Goal: Task Accomplishment & Management: Use online tool/utility

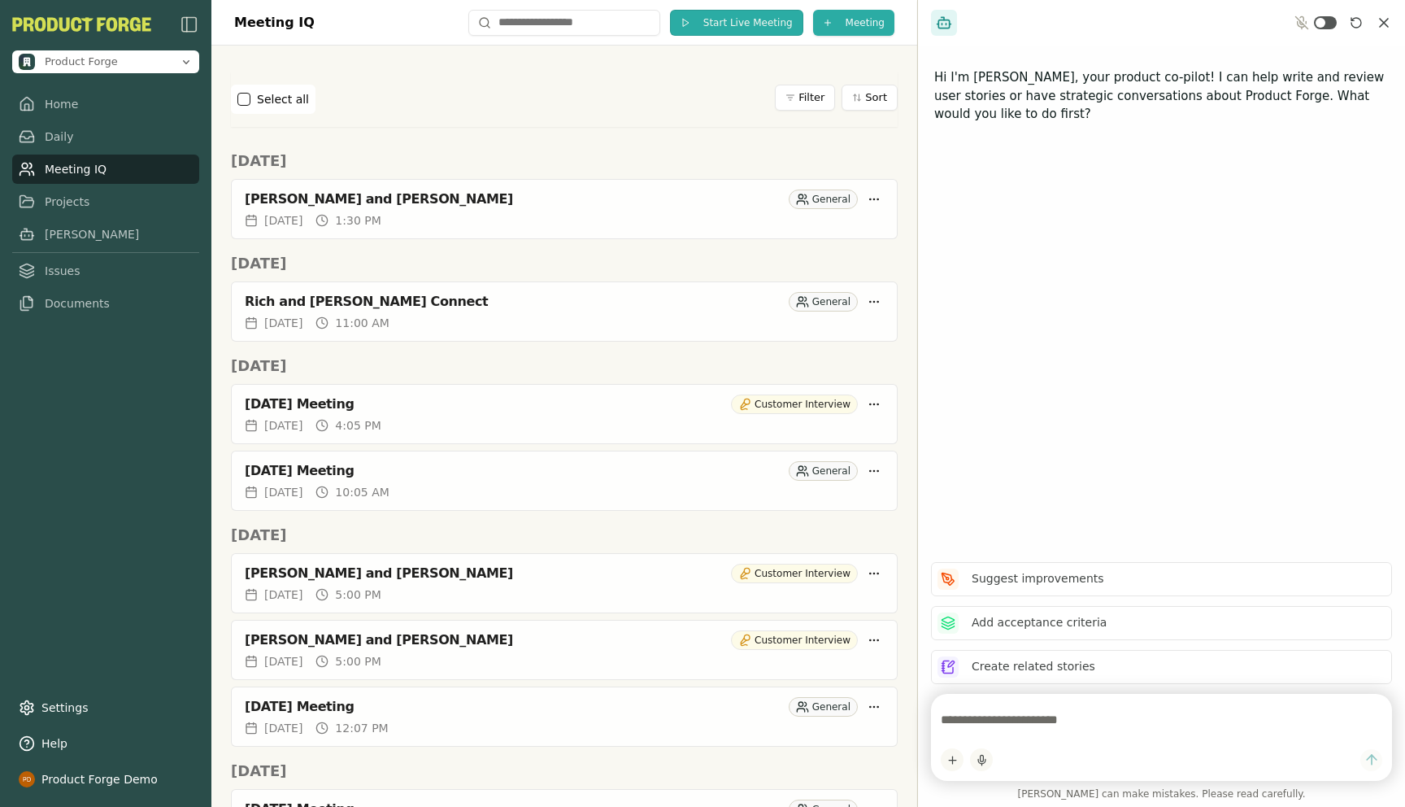
click at [742, 24] on span "Start Live Meeting" at bounding box center [747, 22] width 89 height 13
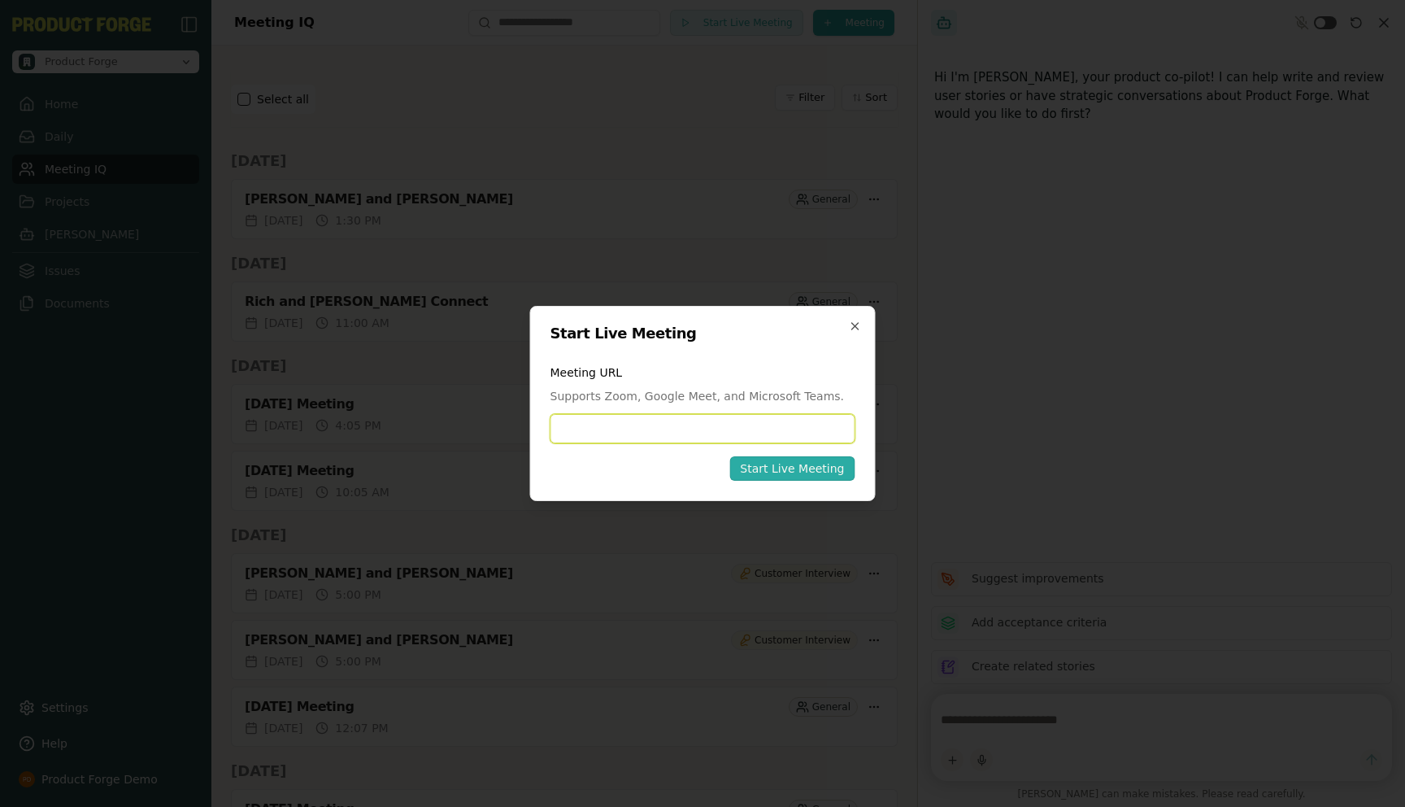
paste input "**********"
type input "**********"
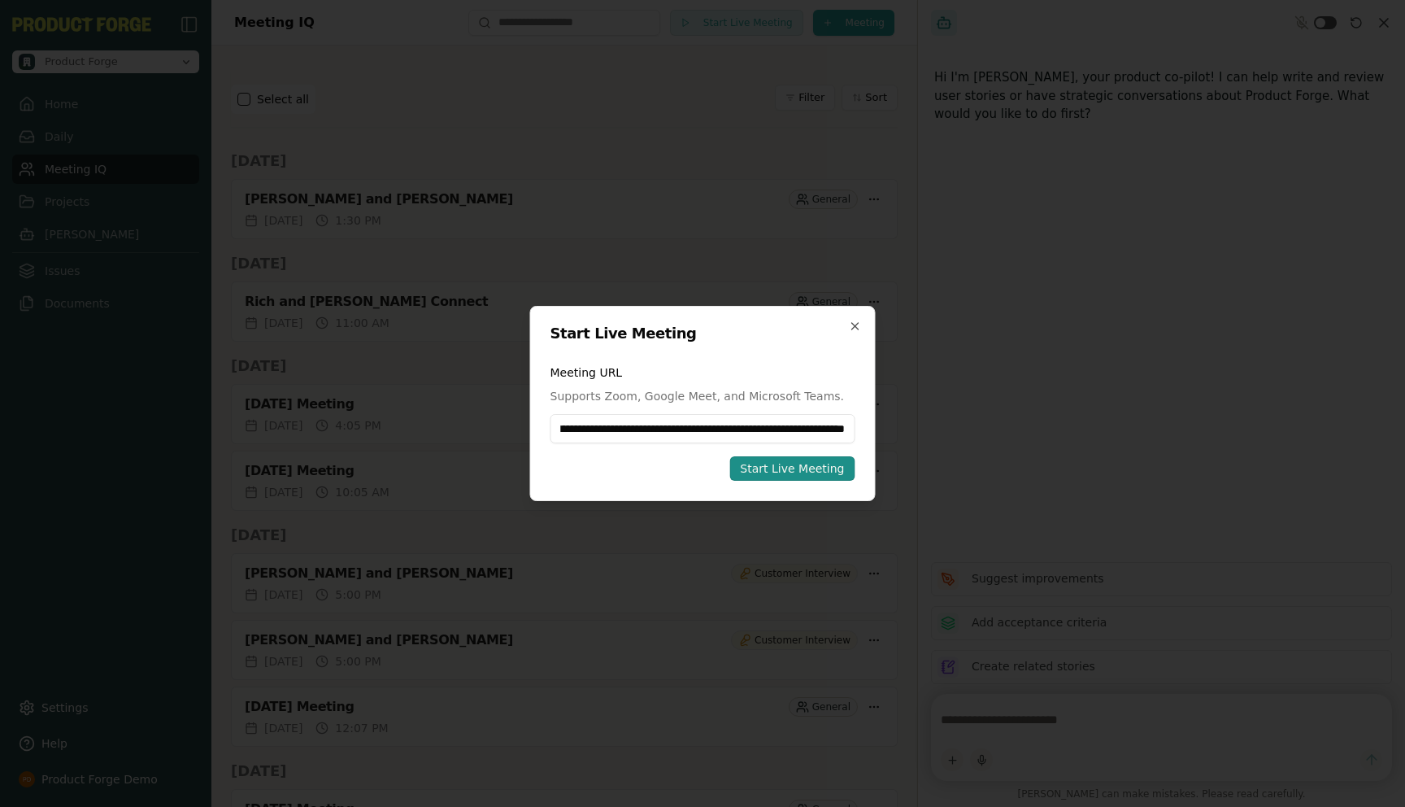
scroll to position [0, 0]
click at [779, 472] on div "Start Live Meeting" at bounding box center [792, 468] width 104 height 16
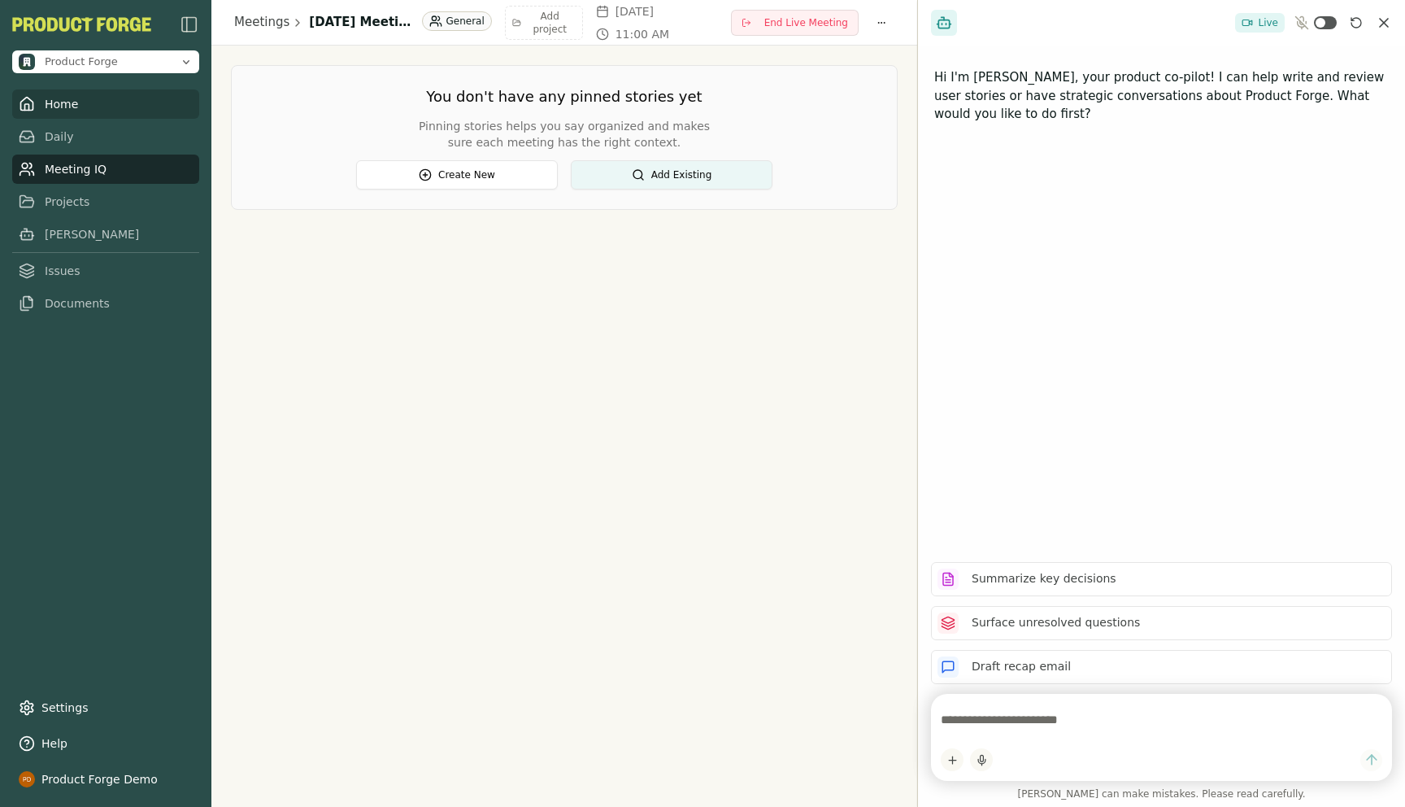
click at [54, 98] on link "Home" at bounding box center [105, 103] width 187 height 29
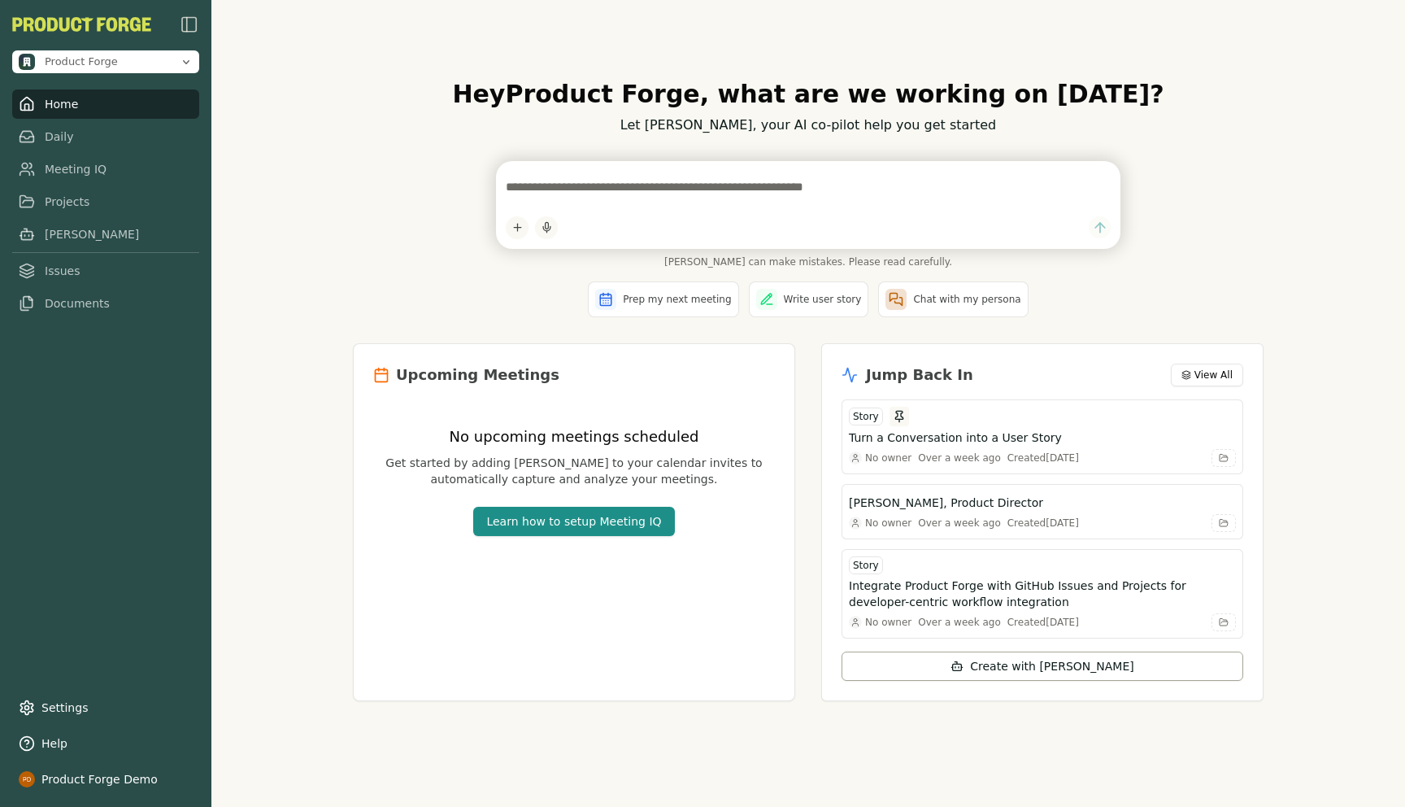
click at [368, 217] on div "[PERSON_NAME] can make mistakes. Please read carefully." at bounding box center [808, 214] width 911 height 107
click at [558, 187] on textarea at bounding box center [808, 187] width 605 height 33
click at [637, 198] on textarea at bounding box center [808, 187] width 605 height 33
click at [263, 202] on div "Hey Product Forge , what are we working on [DATE]? Let [PERSON_NAME], your AI c…" at bounding box center [808, 403] width 1194 height 807
click at [73, 172] on link "Meeting IQ" at bounding box center [105, 168] width 187 height 29
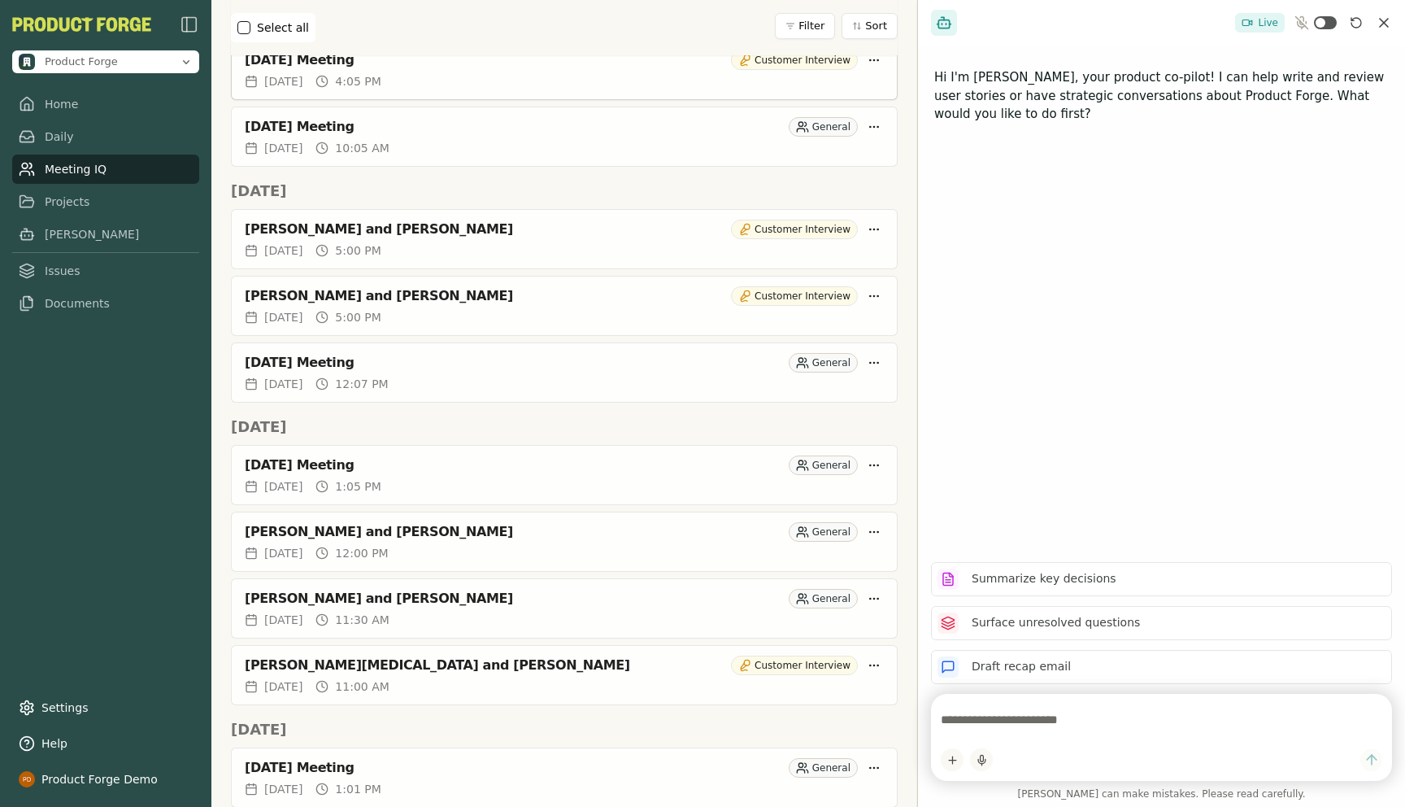
scroll to position [530, 0]
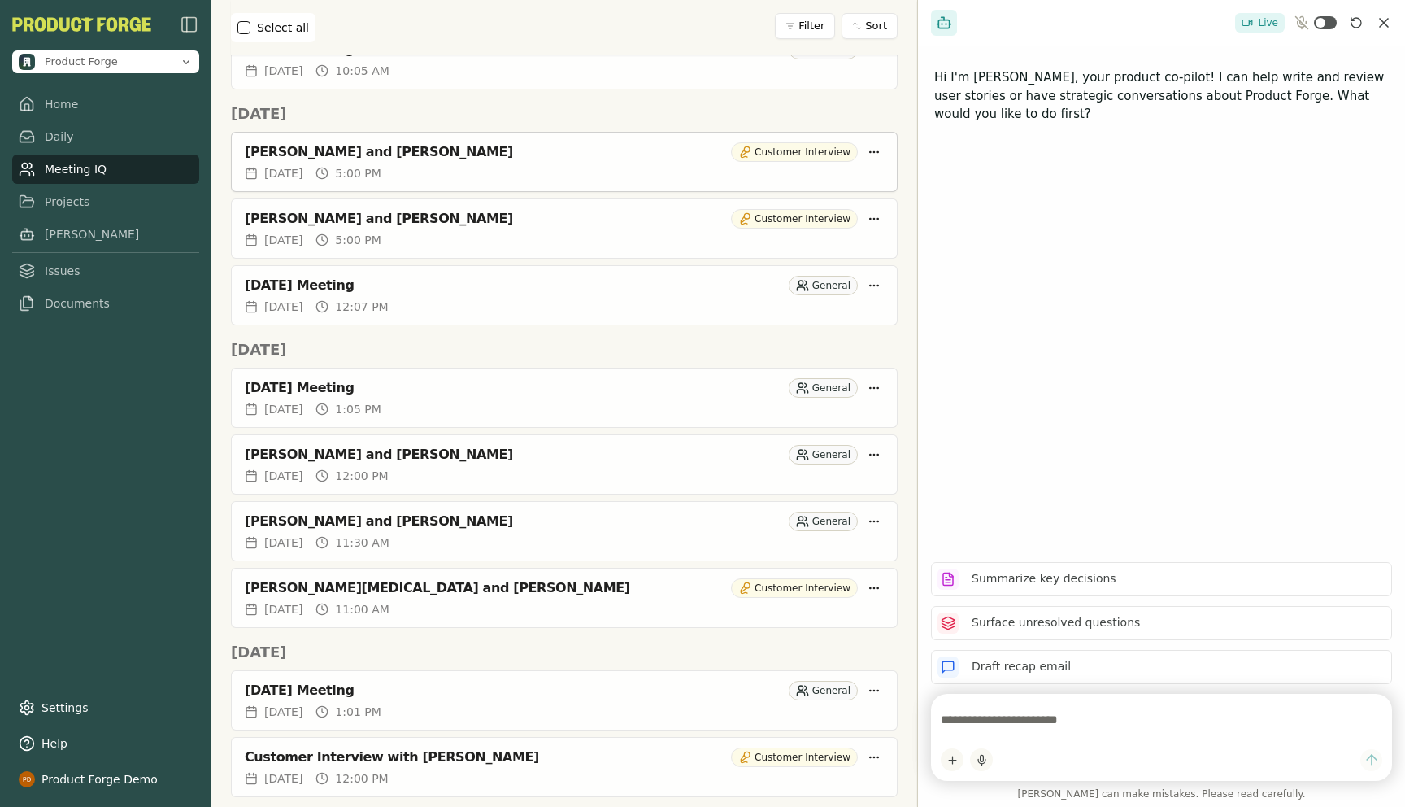
click at [324, 153] on div "[PERSON_NAME] and [PERSON_NAME]" at bounding box center [485, 152] width 480 height 16
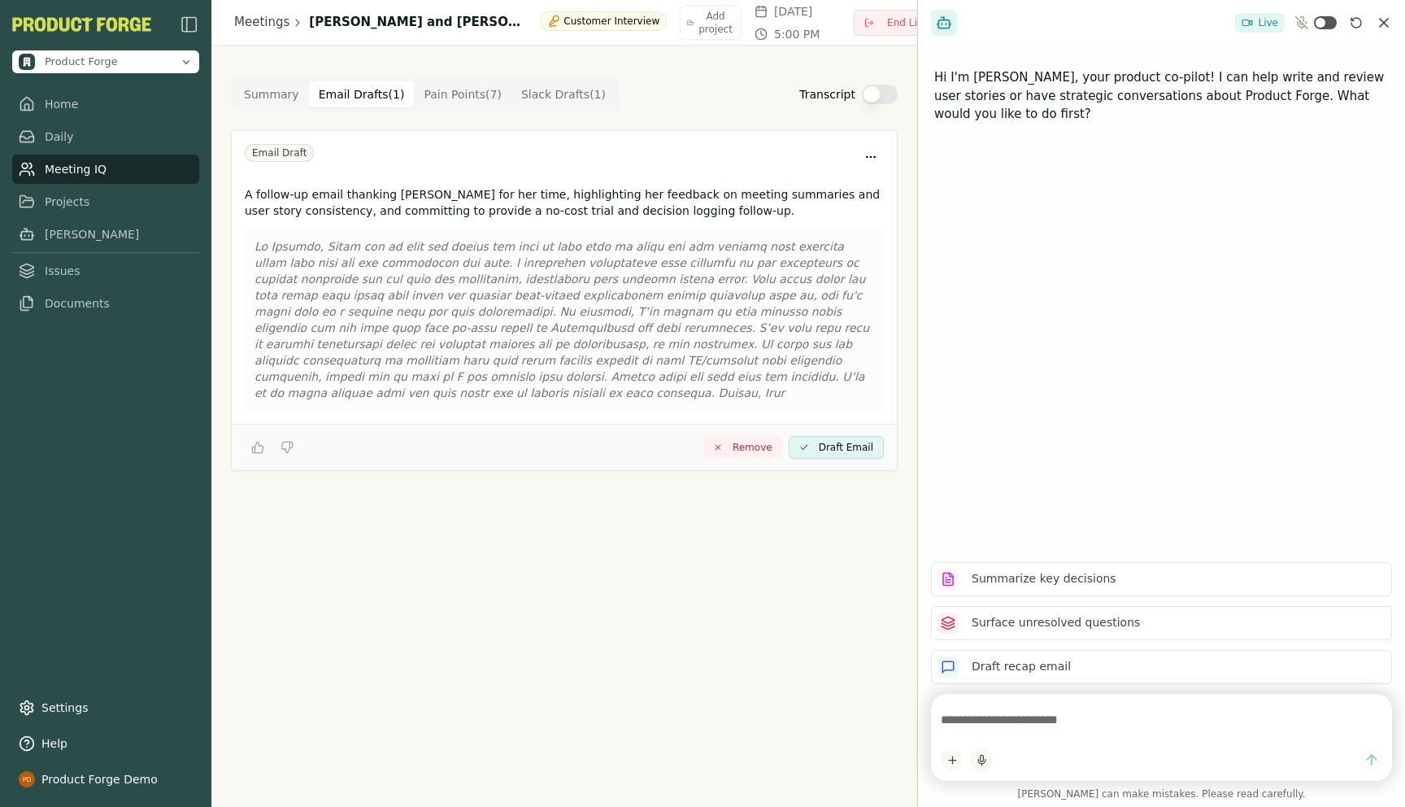
click at [364, 98] on Draft "Email Drafts ( 1 )" at bounding box center [362, 94] width 106 height 26
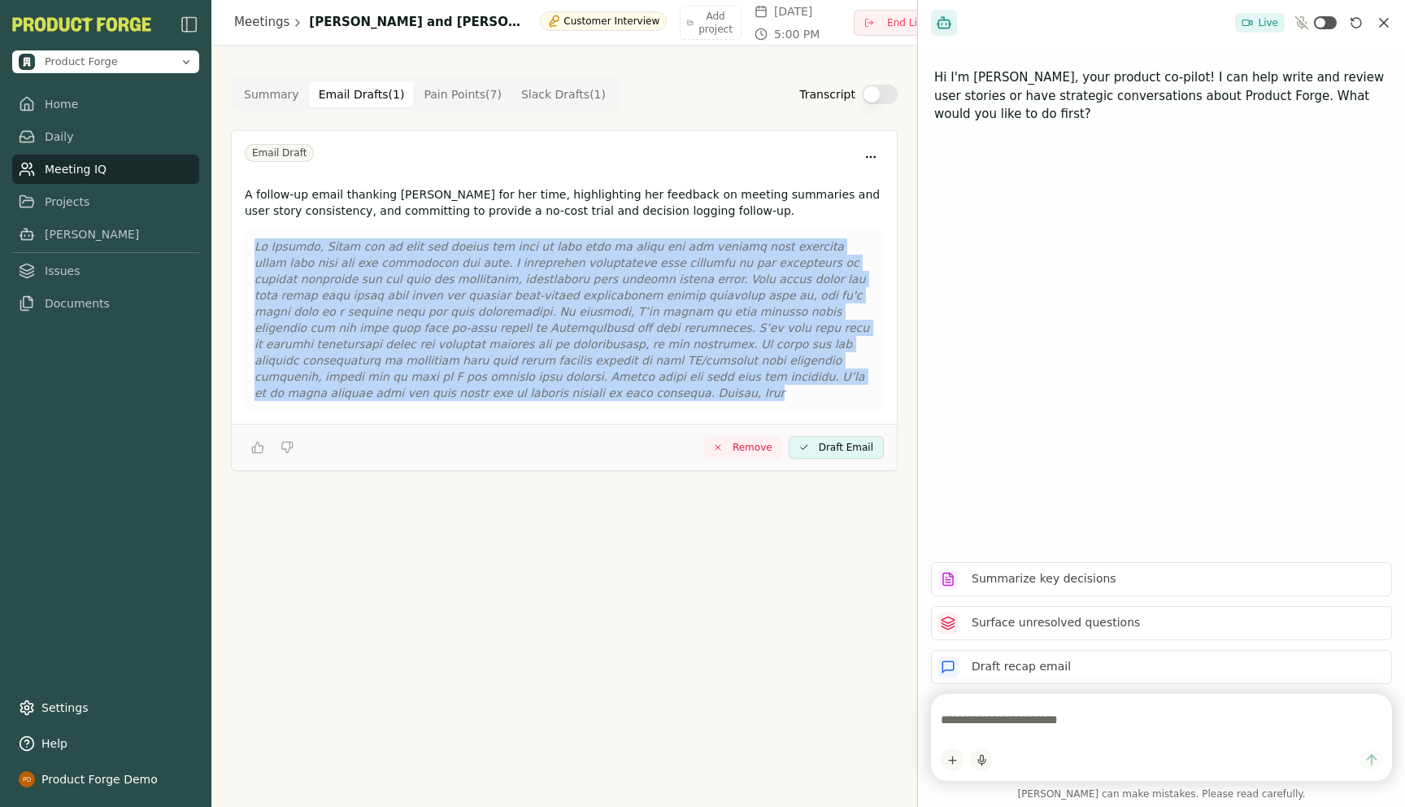
drag, startPoint x: 828, startPoint y: 373, endPoint x: 251, endPoint y: 245, distance: 590.6
click at [251, 245] on div at bounding box center [564, 319] width 639 height 182
click at [476, 100] on Point "Pain Points ( 7 )" at bounding box center [463, 94] width 98 height 26
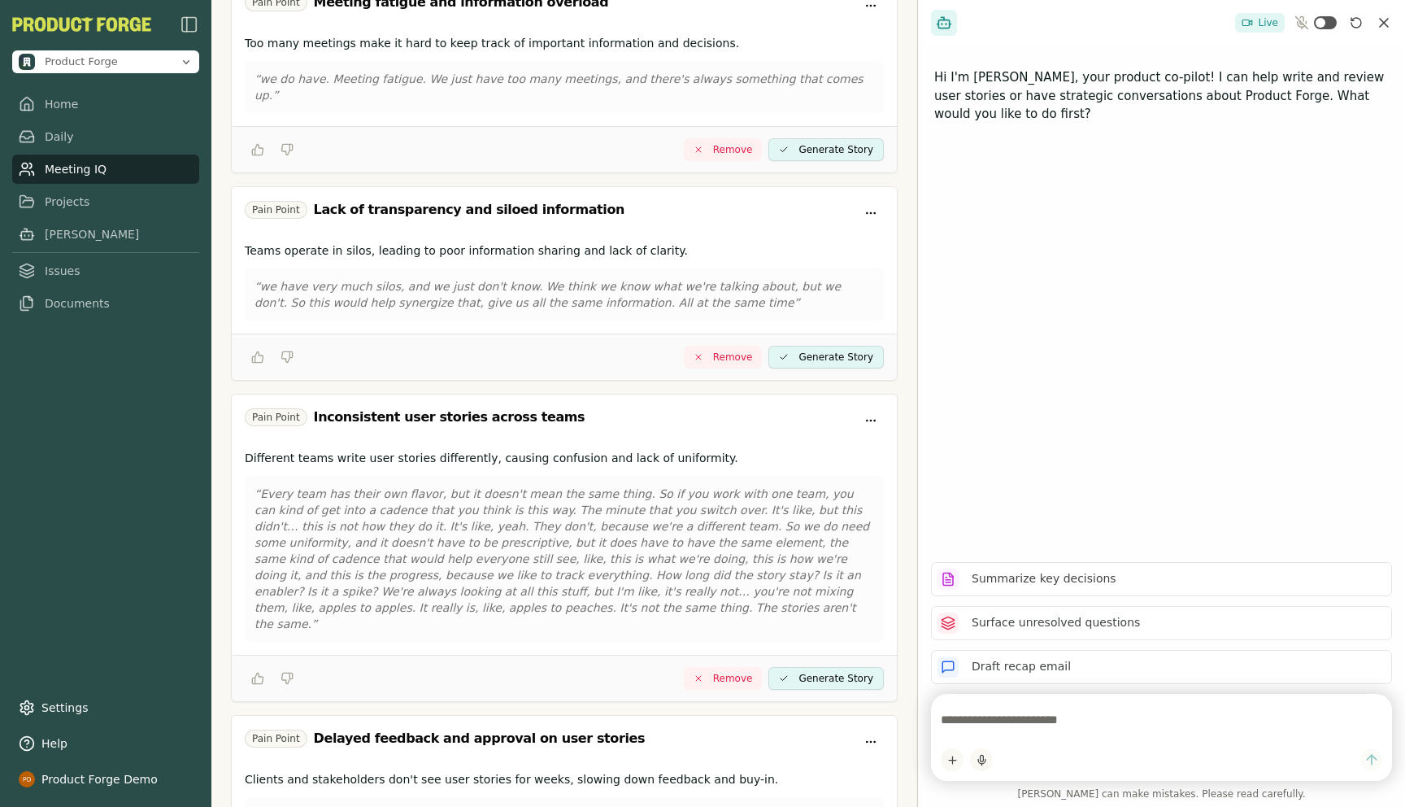
scroll to position [951, 0]
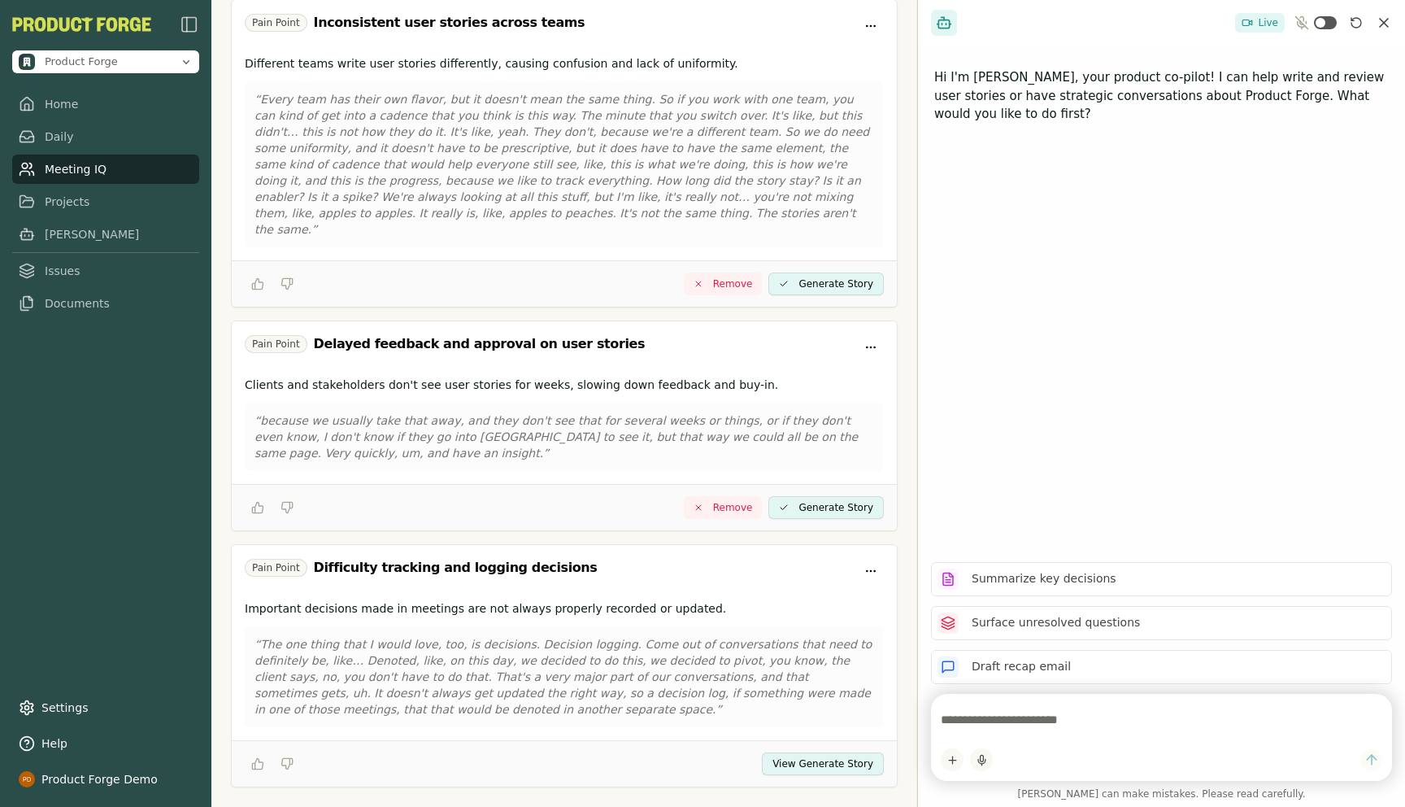
click at [808, 752] on button "View Generate Story" at bounding box center [823, 763] width 122 height 23
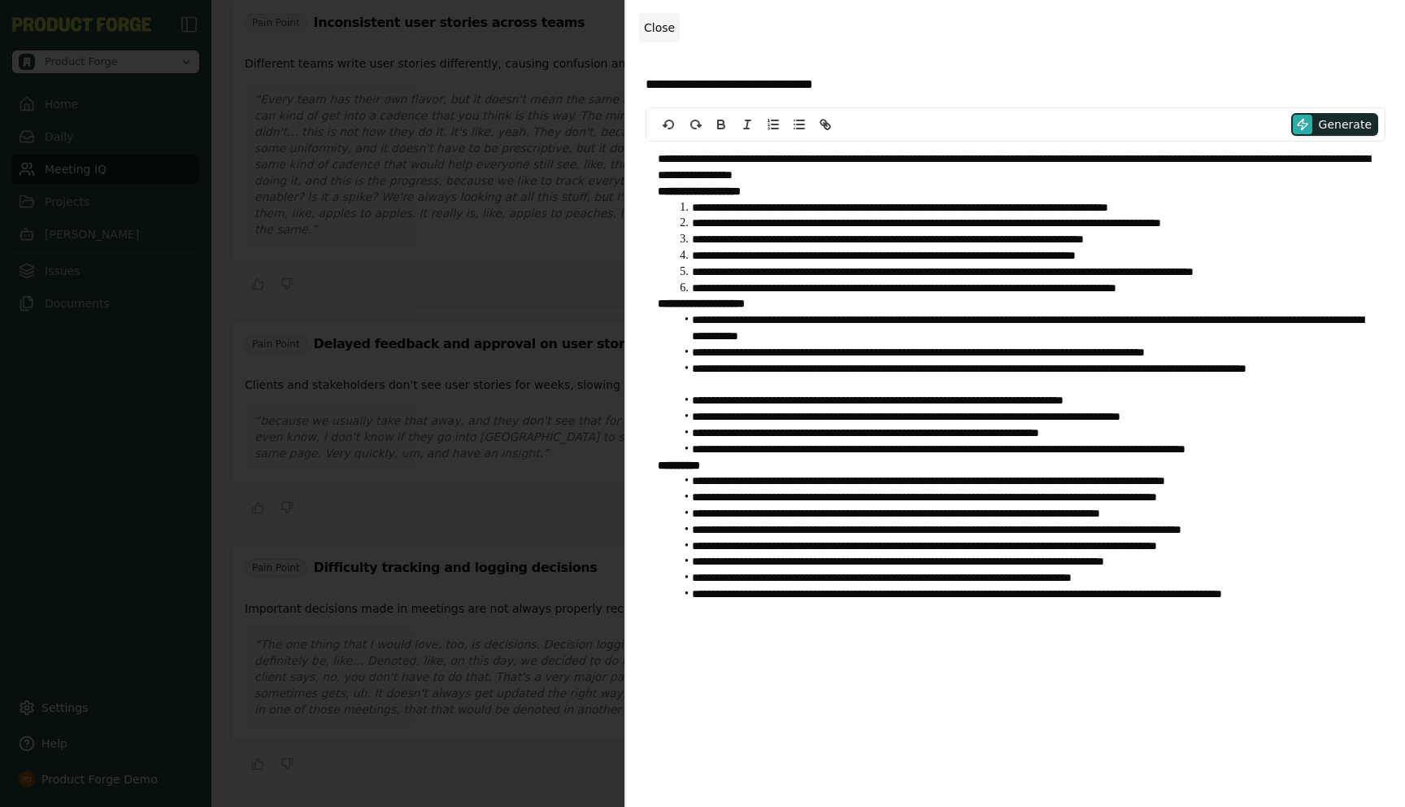
click at [667, 27] on span "Close" at bounding box center [659, 27] width 31 height 13
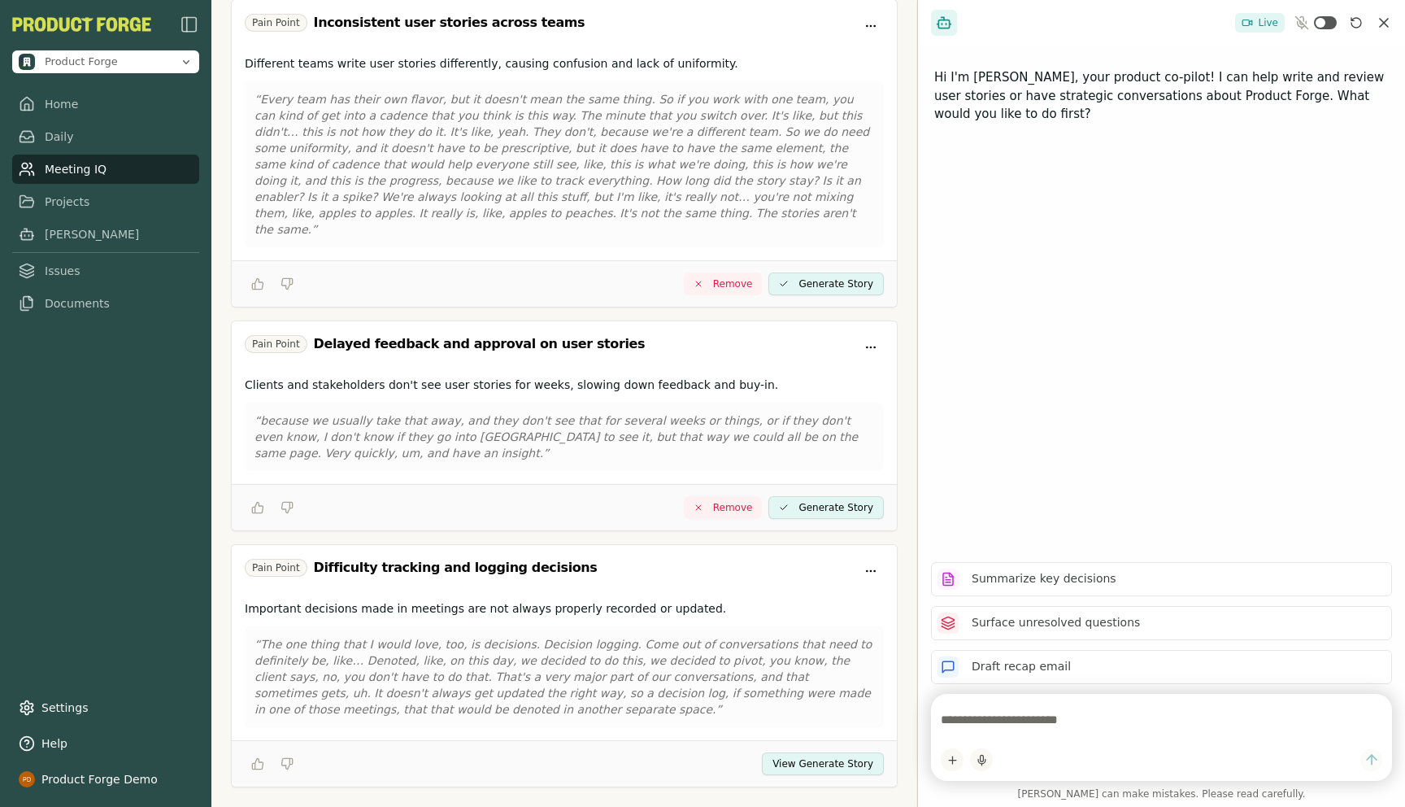
scroll to position [0, 0]
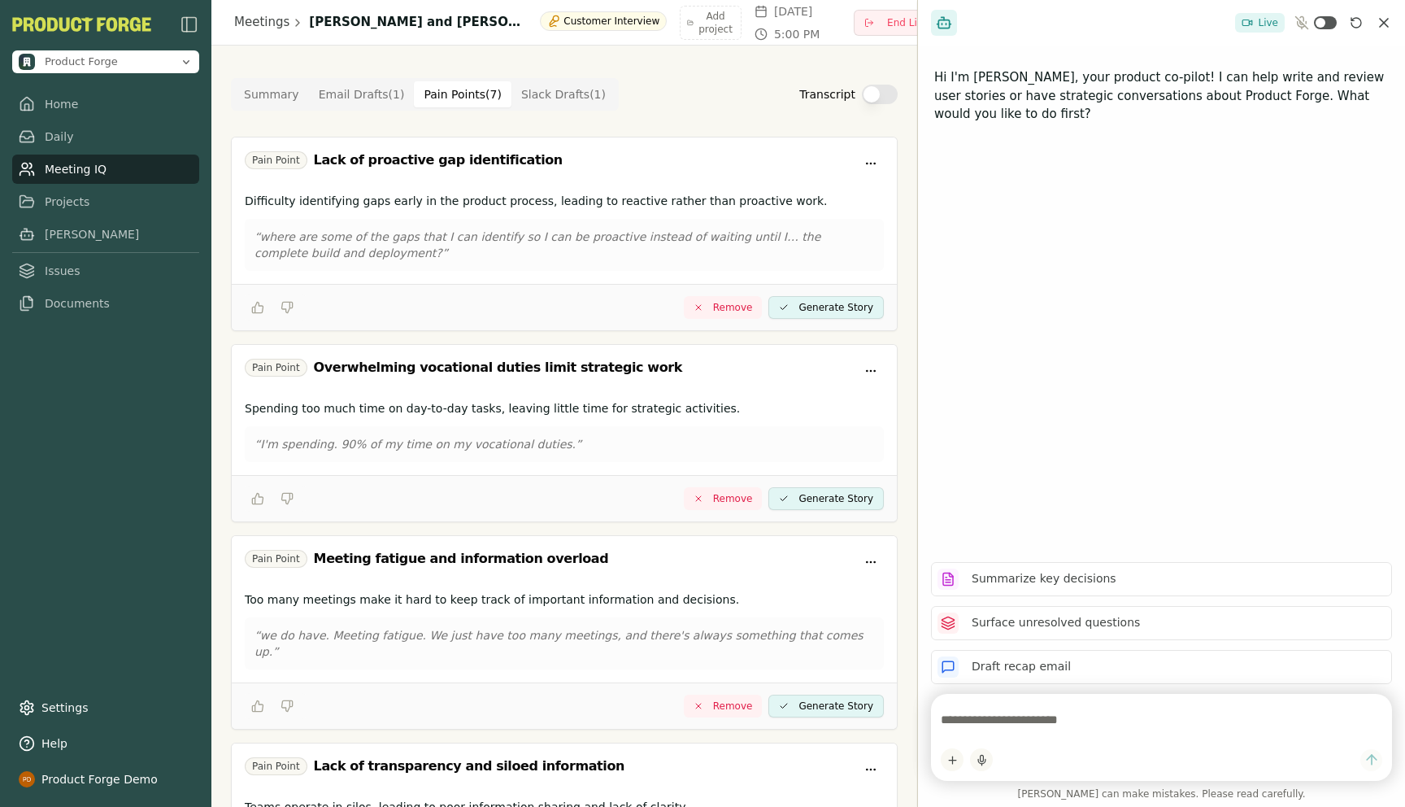
click at [547, 89] on Draft "Slack Drafts ( 1 )" at bounding box center [563, 94] width 104 height 26
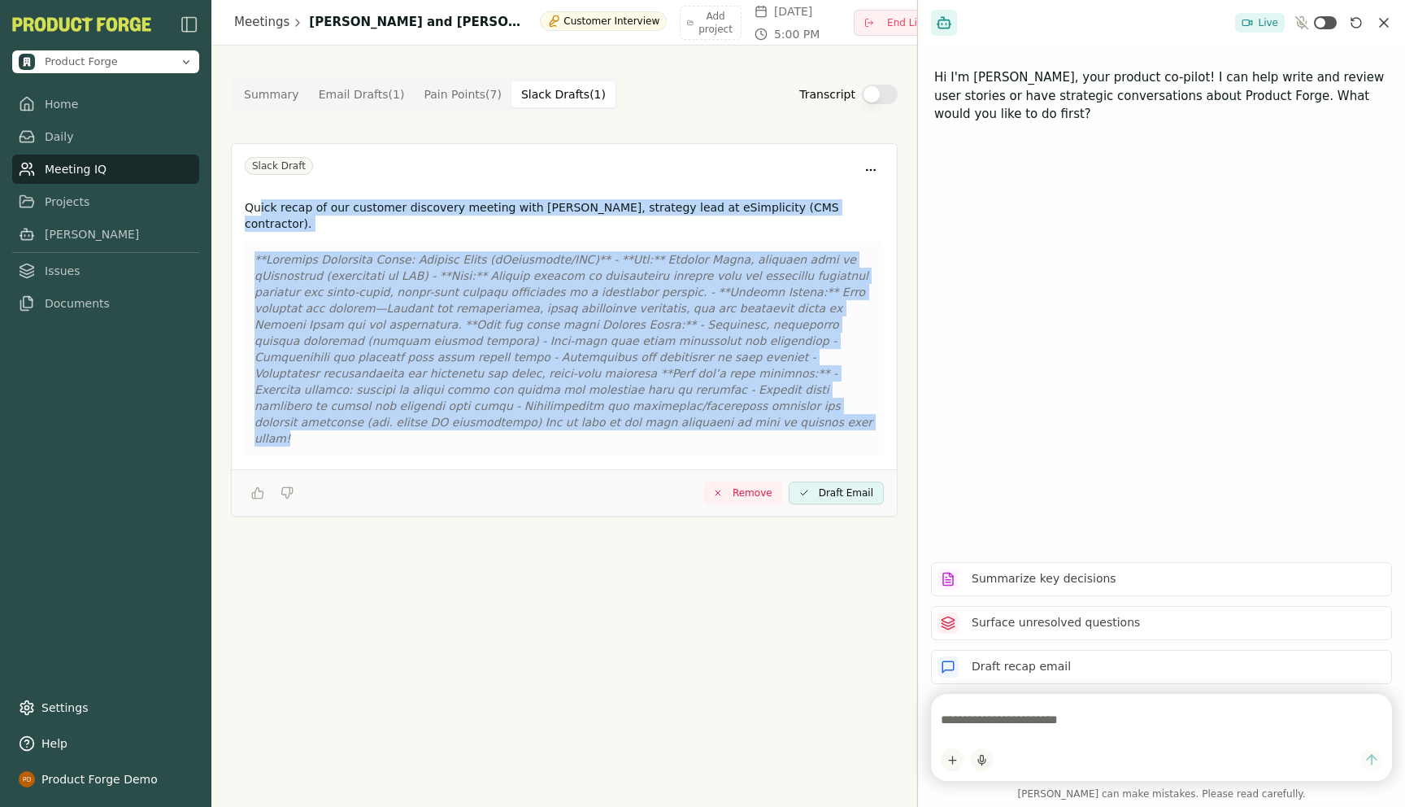
drag, startPoint x: 872, startPoint y: 388, endPoint x: 260, endPoint y: 215, distance: 636.1
click at [260, 215] on div "Quick recap of our customer discovery meeting with [PERSON_NAME], strategy lead…" at bounding box center [564, 331] width 665 height 276
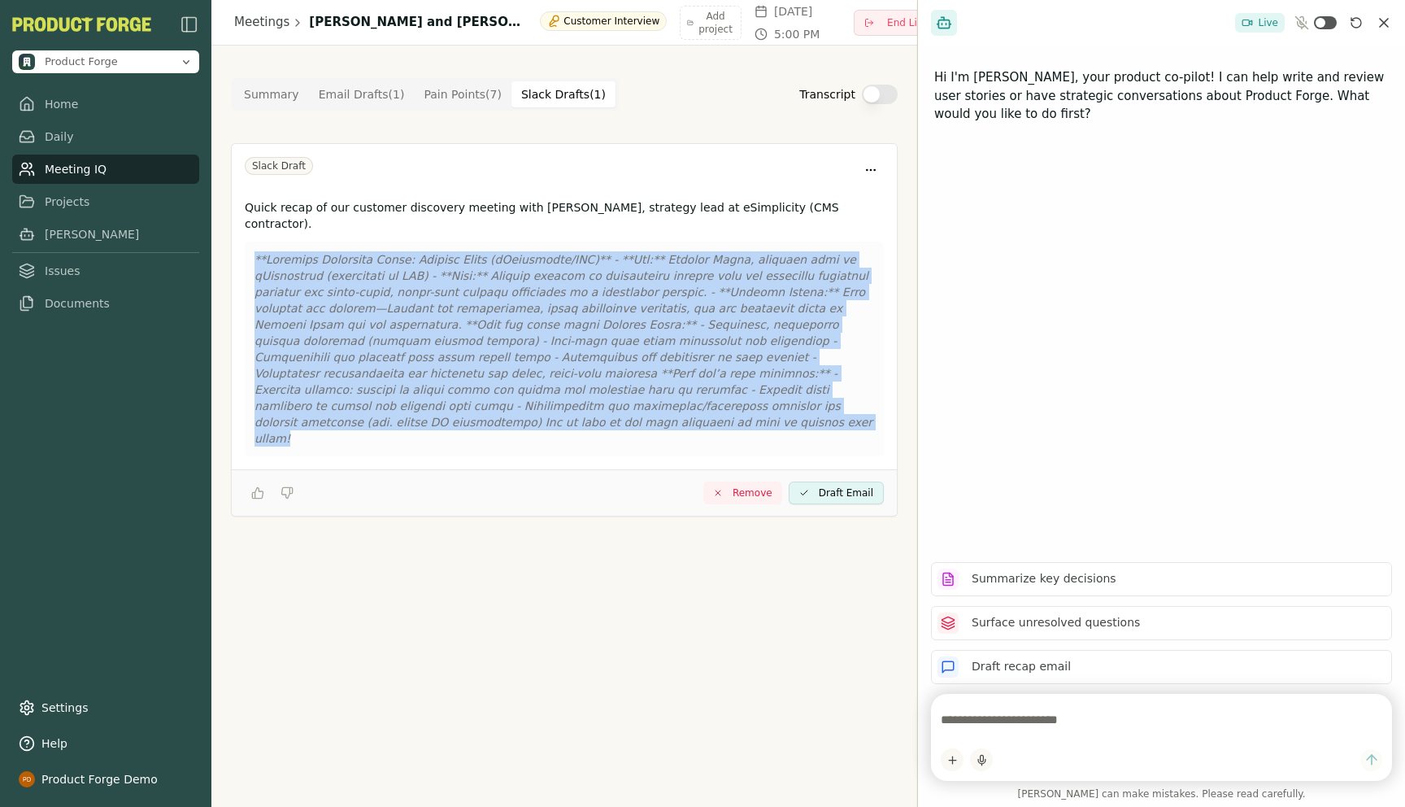
click at [703, 356] on p at bounding box center [565, 348] width 620 height 195
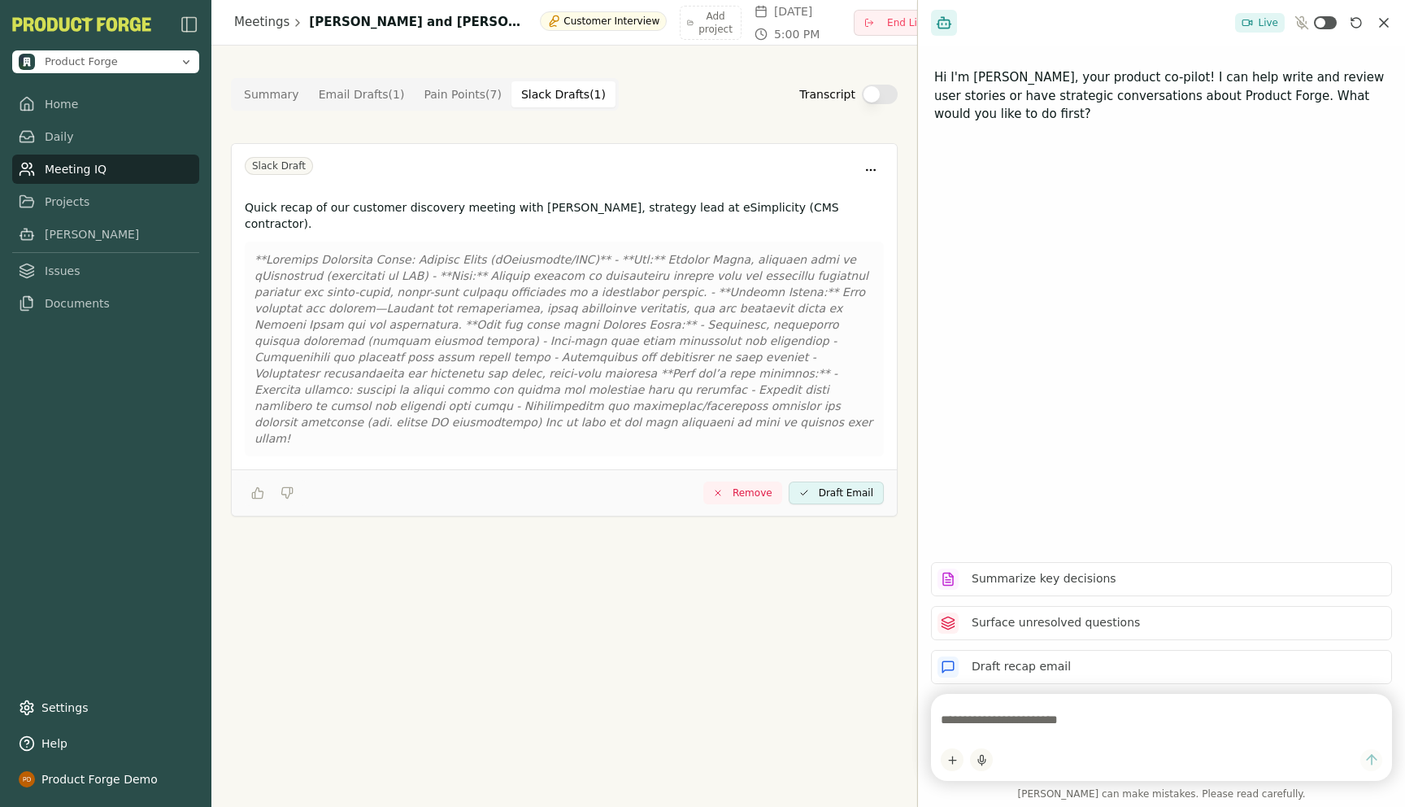
click at [257, 98] on button "Summary" at bounding box center [271, 94] width 75 height 26
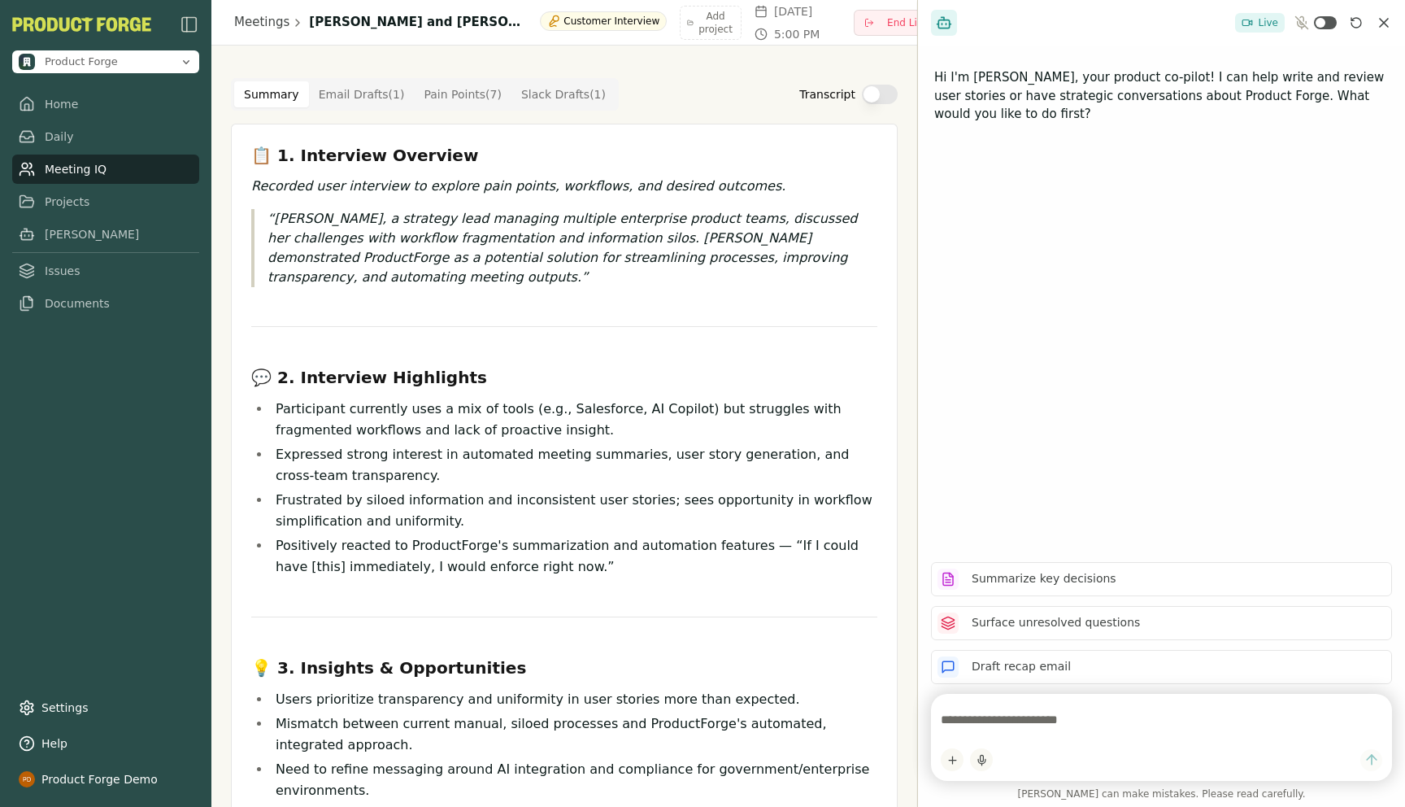
click at [1101, 375] on div "Hi I'm [PERSON_NAME], your product co-pilot! I can help write and review user s…" at bounding box center [1161, 297] width 487 height 503
click at [46, 166] on link "Meeting IQ" at bounding box center [105, 168] width 187 height 29
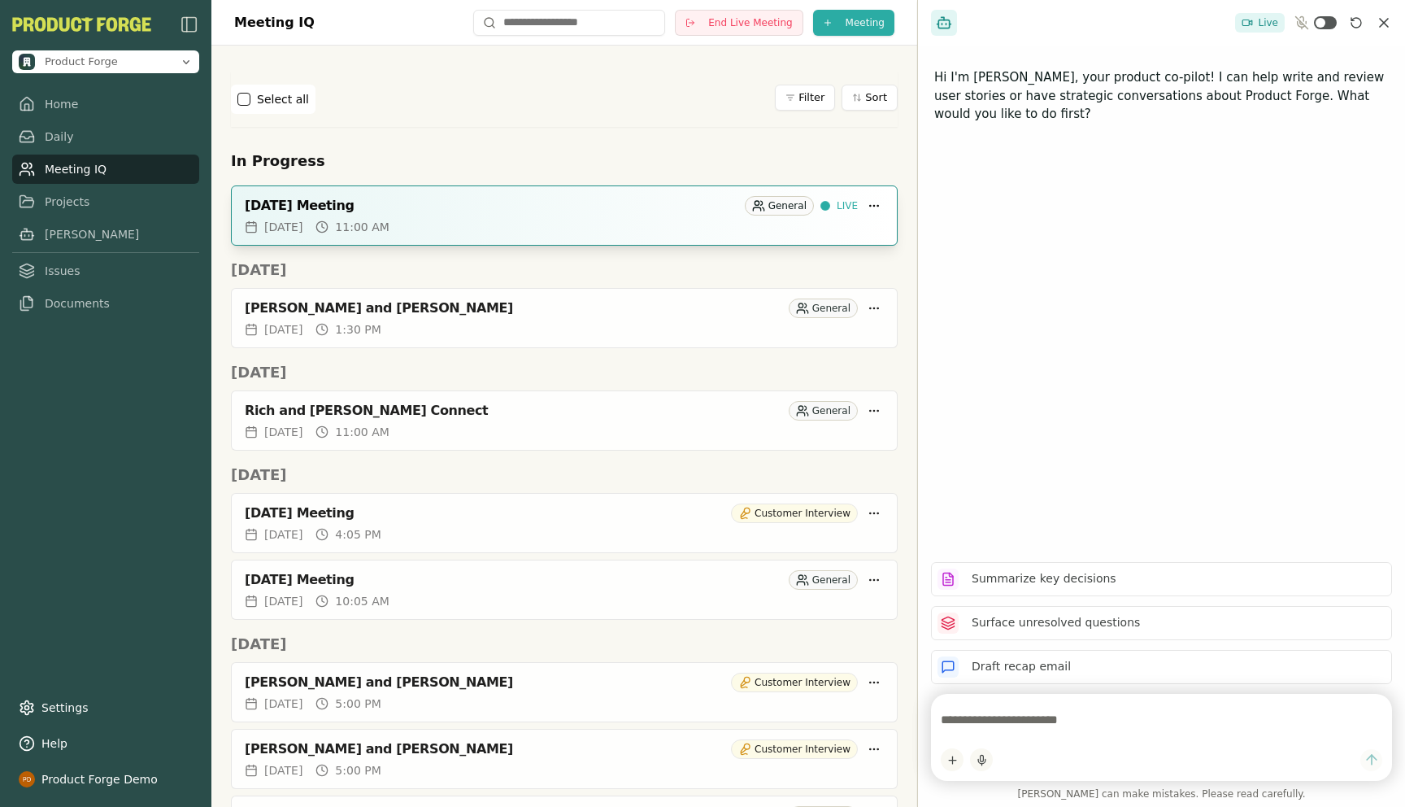
click at [377, 199] on div "[DATE] Meeting" at bounding box center [492, 206] width 494 height 16
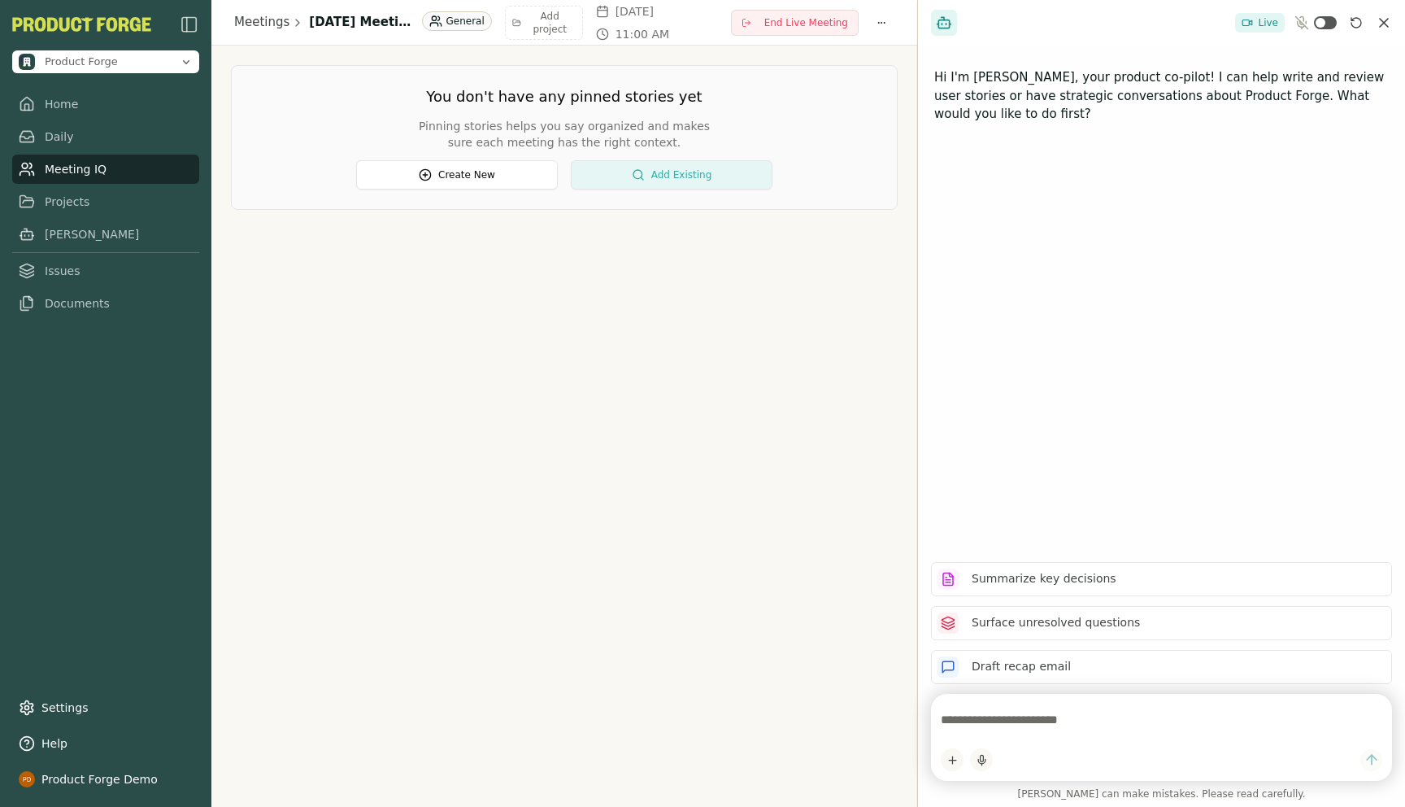
click at [657, 174] on button "Add Existing" at bounding box center [672, 174] width 202 height 29
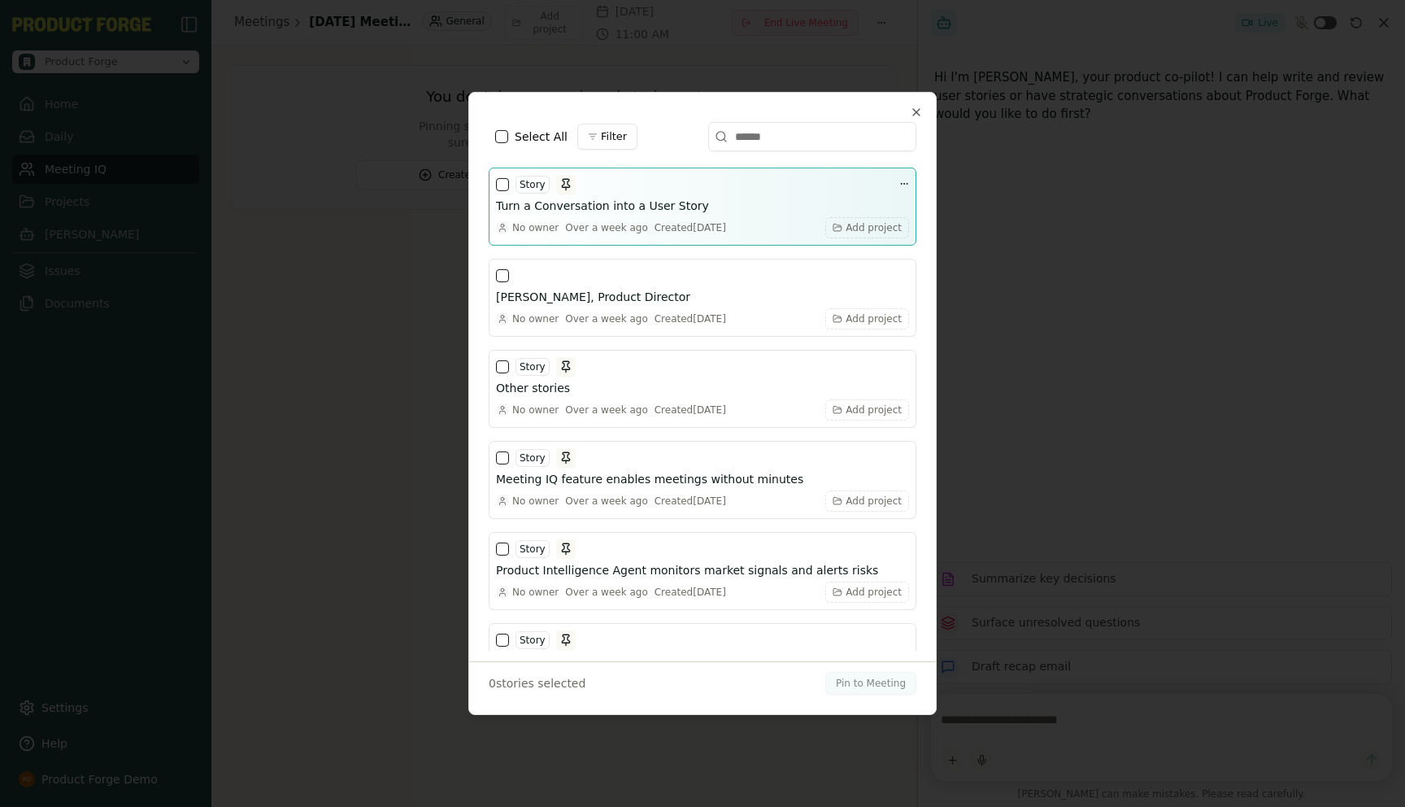
click at [498, 186] on button "button" at bounding box center [502, 184] width 13 height 13
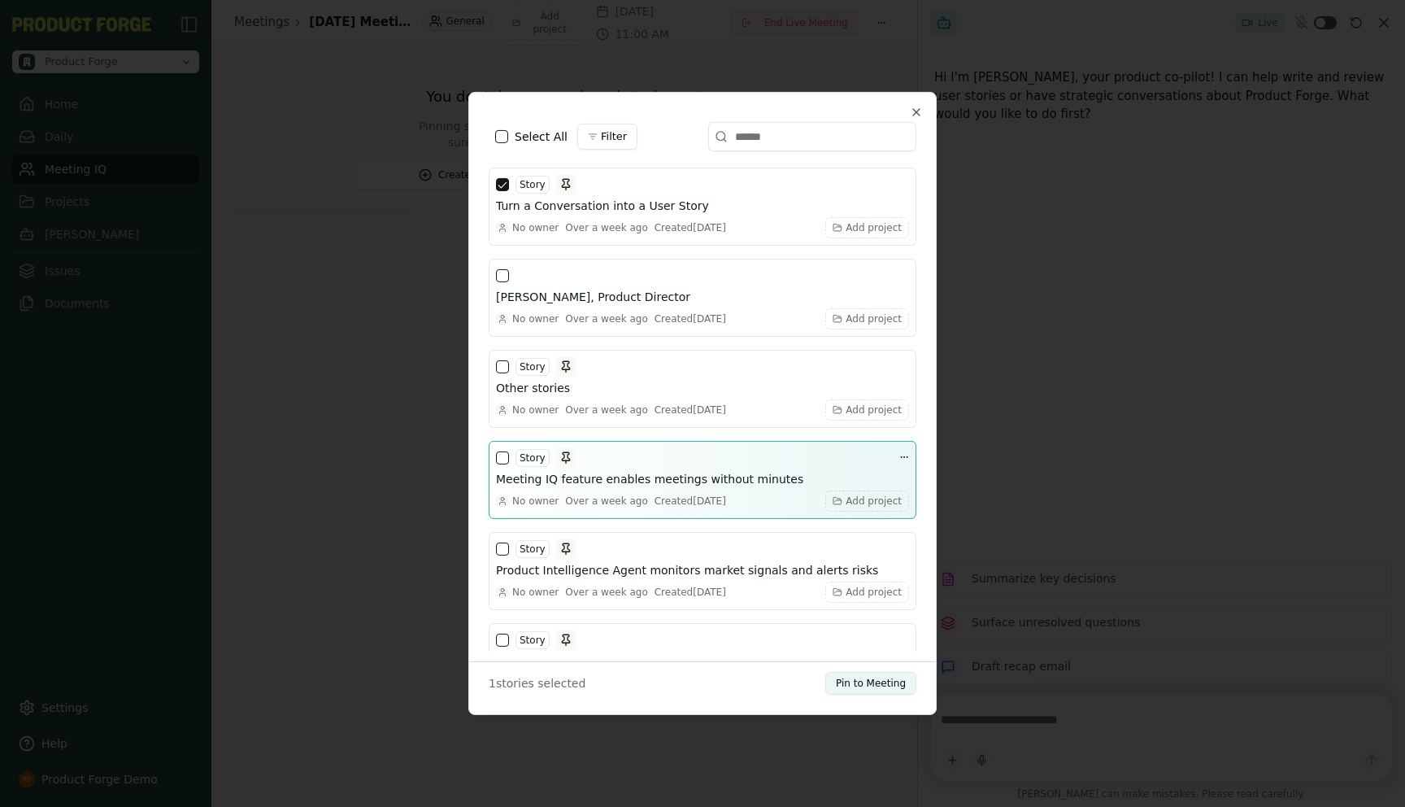
click at [496, 453] on button "button" at bounding box center [502, 457] width 13 height 13
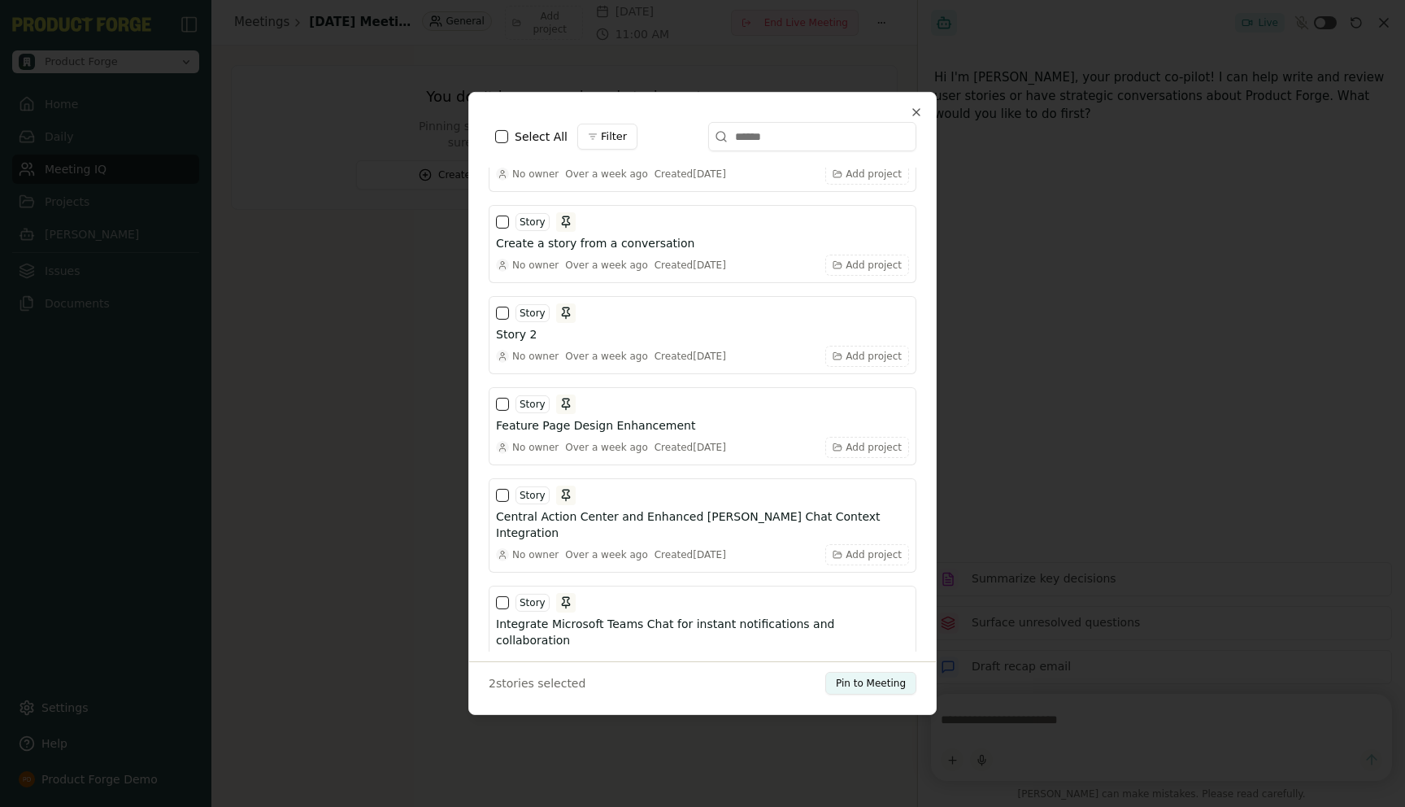
scroll to position [1757, 0]
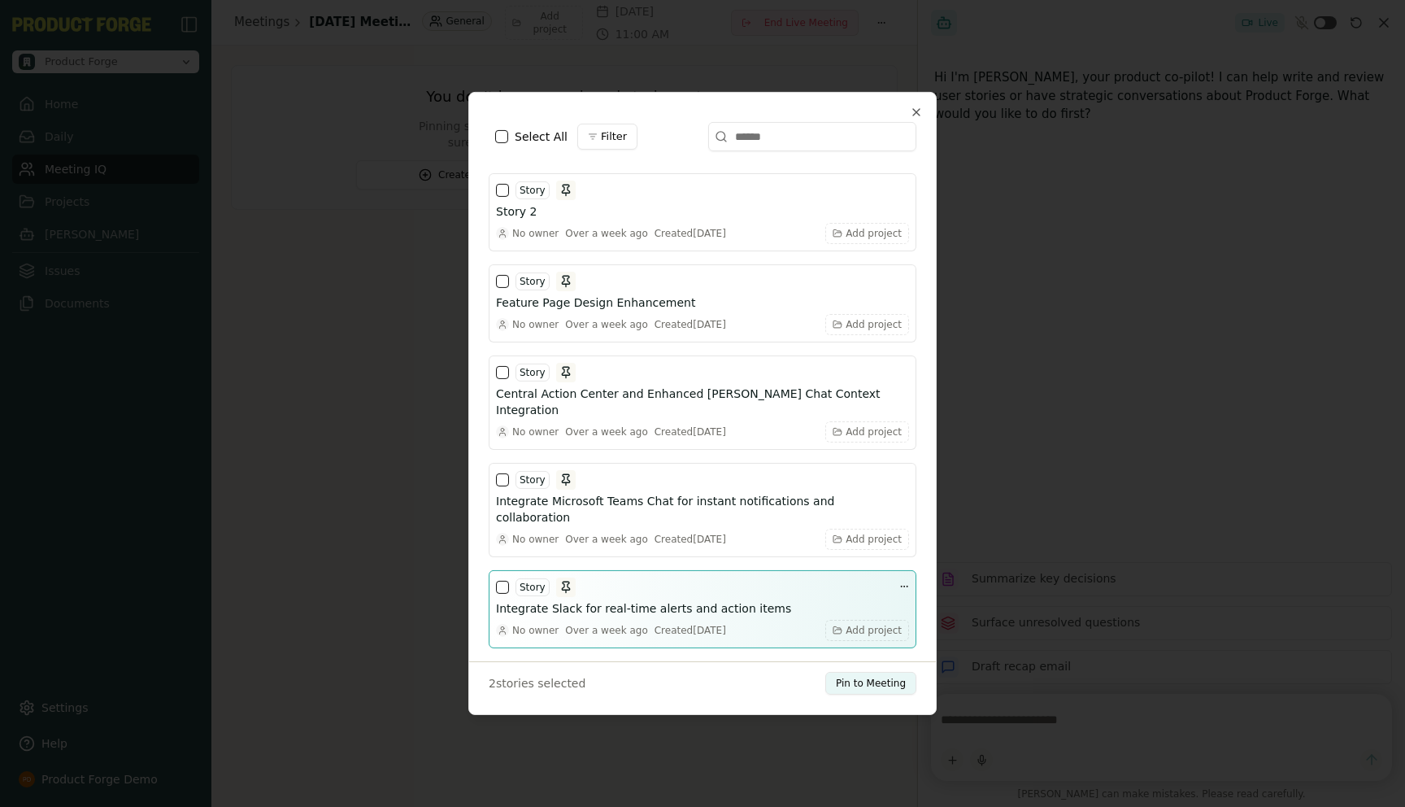
click at [501, 581] on button "button" at bounding box center [502, 587] width 13 height 13
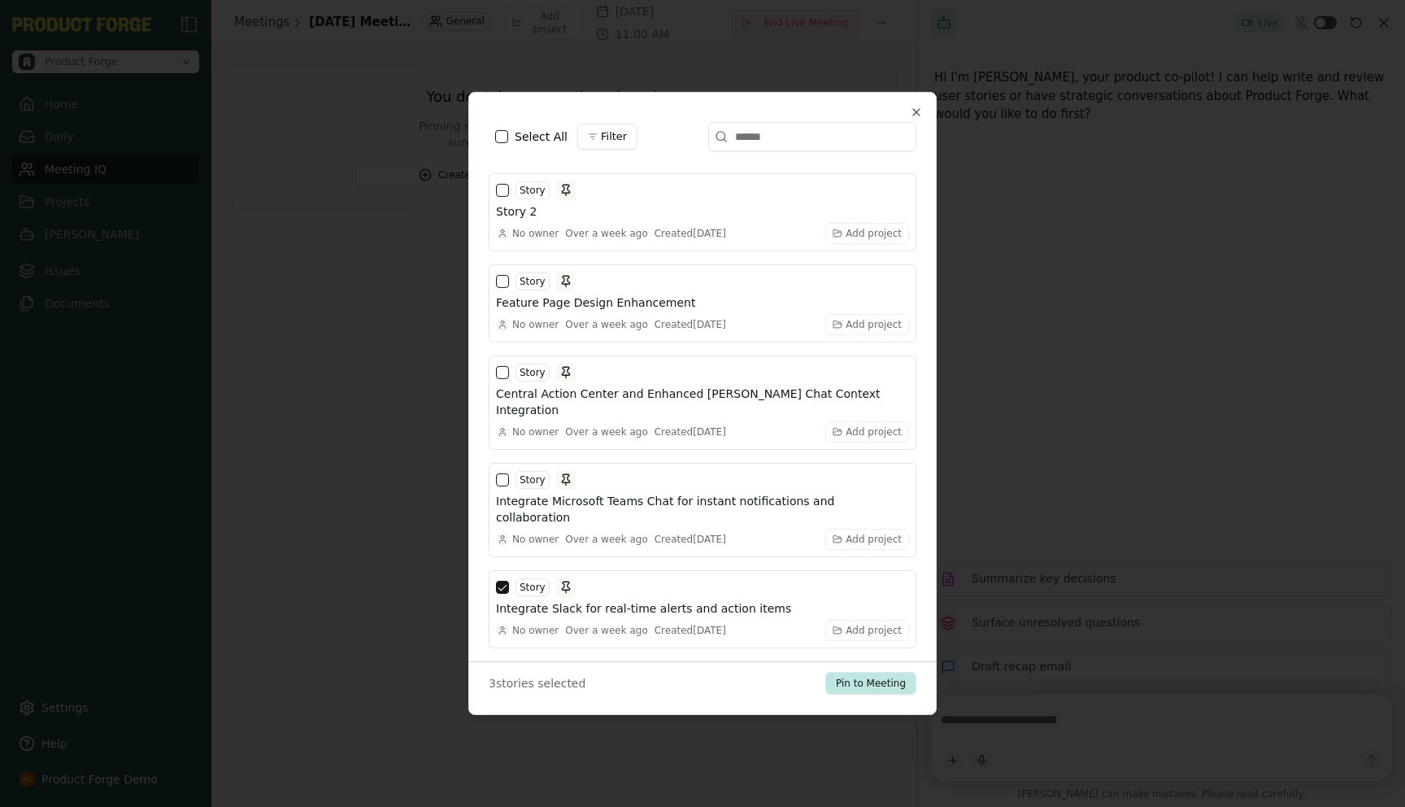
click at [877, 679] on button "Pin to Meeting" at bounding box center [870, 683] width 91 height 23
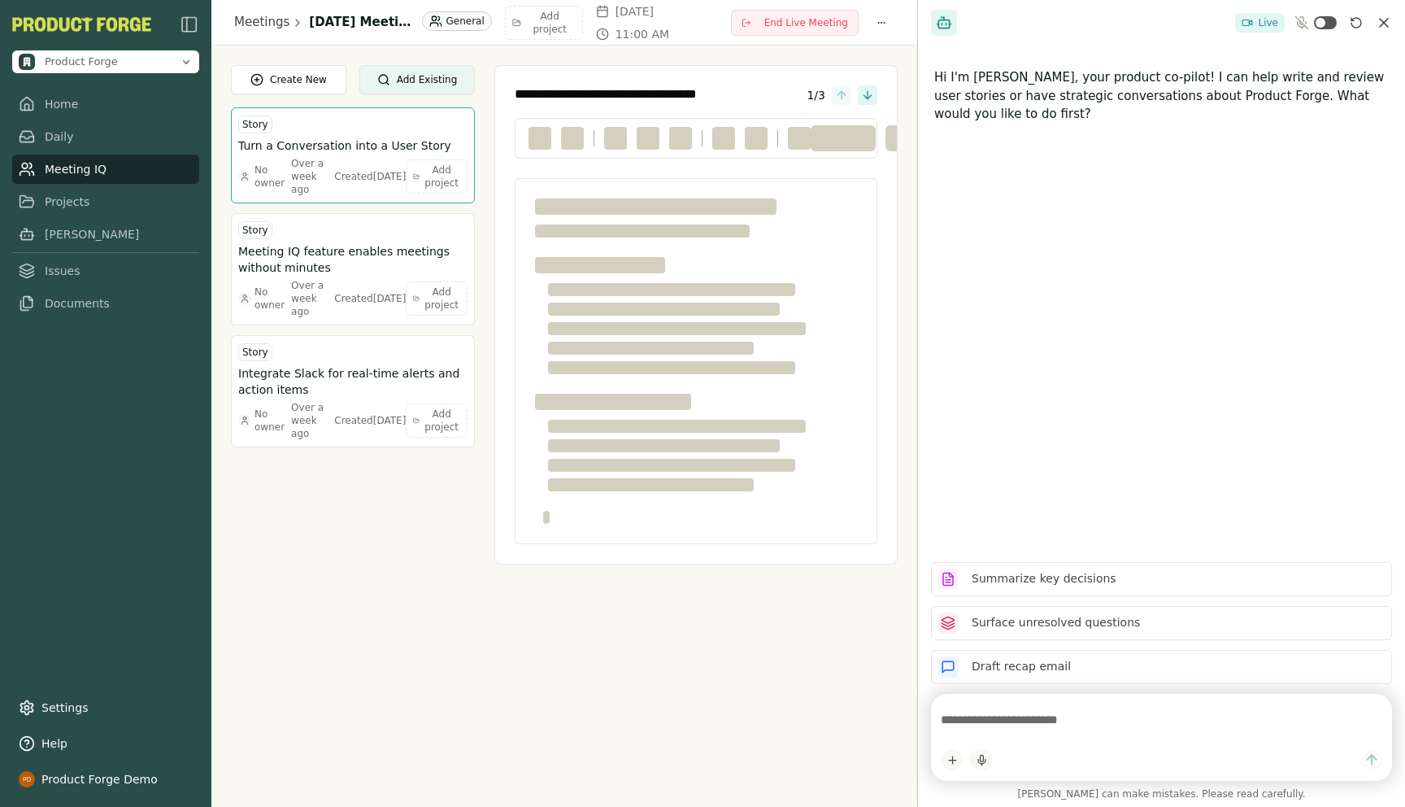
click at [416, 595] on div "**********" at bounding box center [564, 403] width 706 height 807
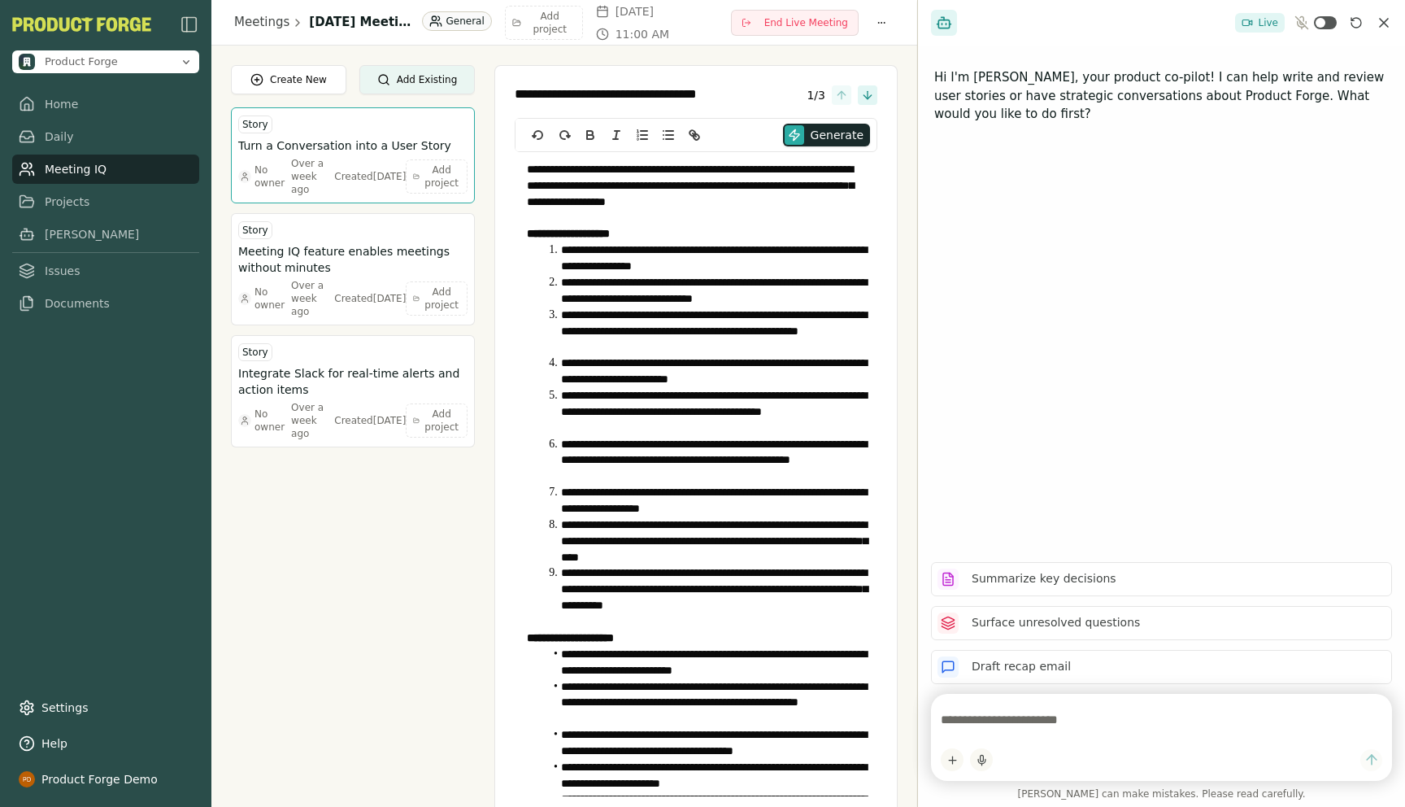
click at [385, 493] on div "Create New Add Existing Story Turn a Conversation into a User Story No owner Ov…" at bounding box center [353, 440] width 244 height 751
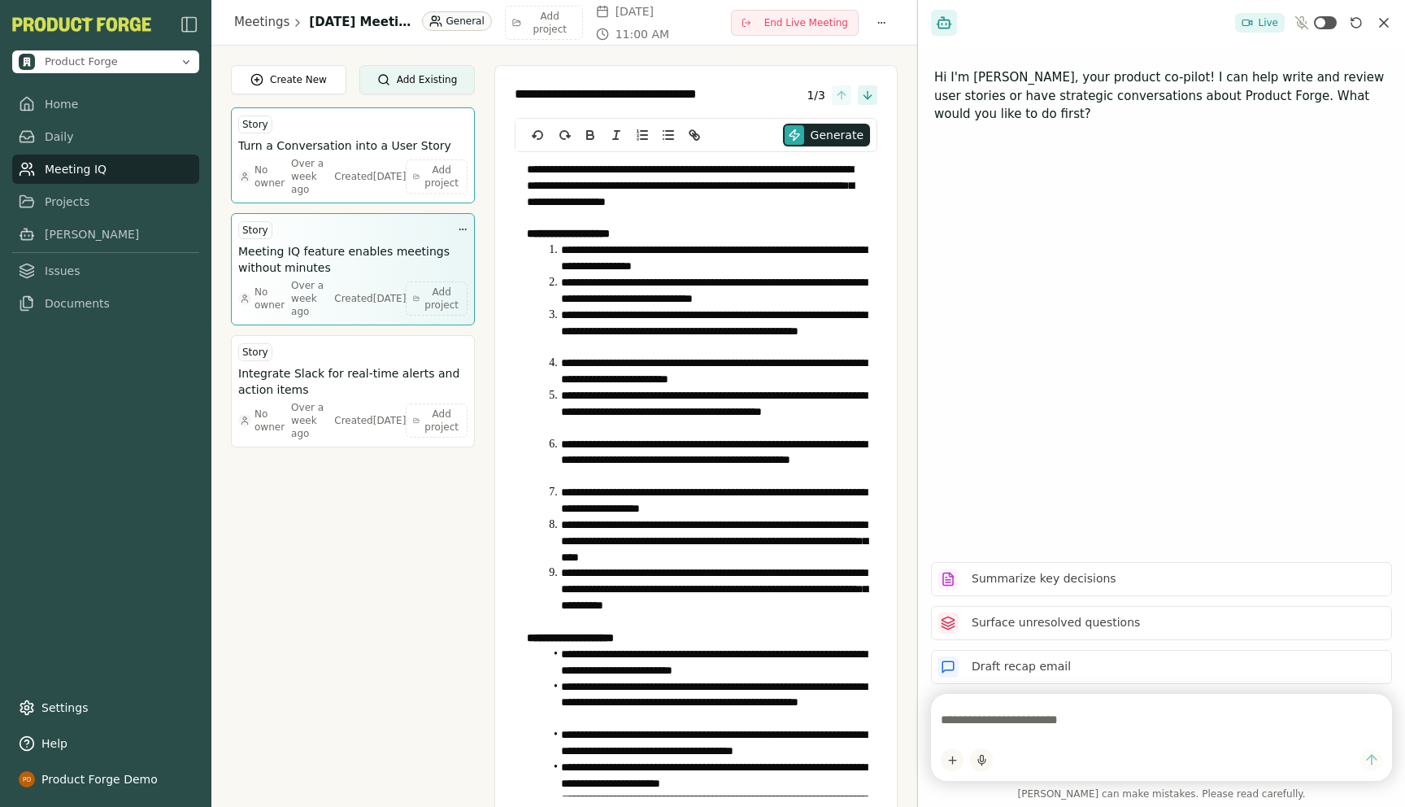
click at [350, 265] on h3 "Meeting IQ feature enables meetings without minutes" at bounding box center [352, 259] width 229 height 33
type textarea "**********"
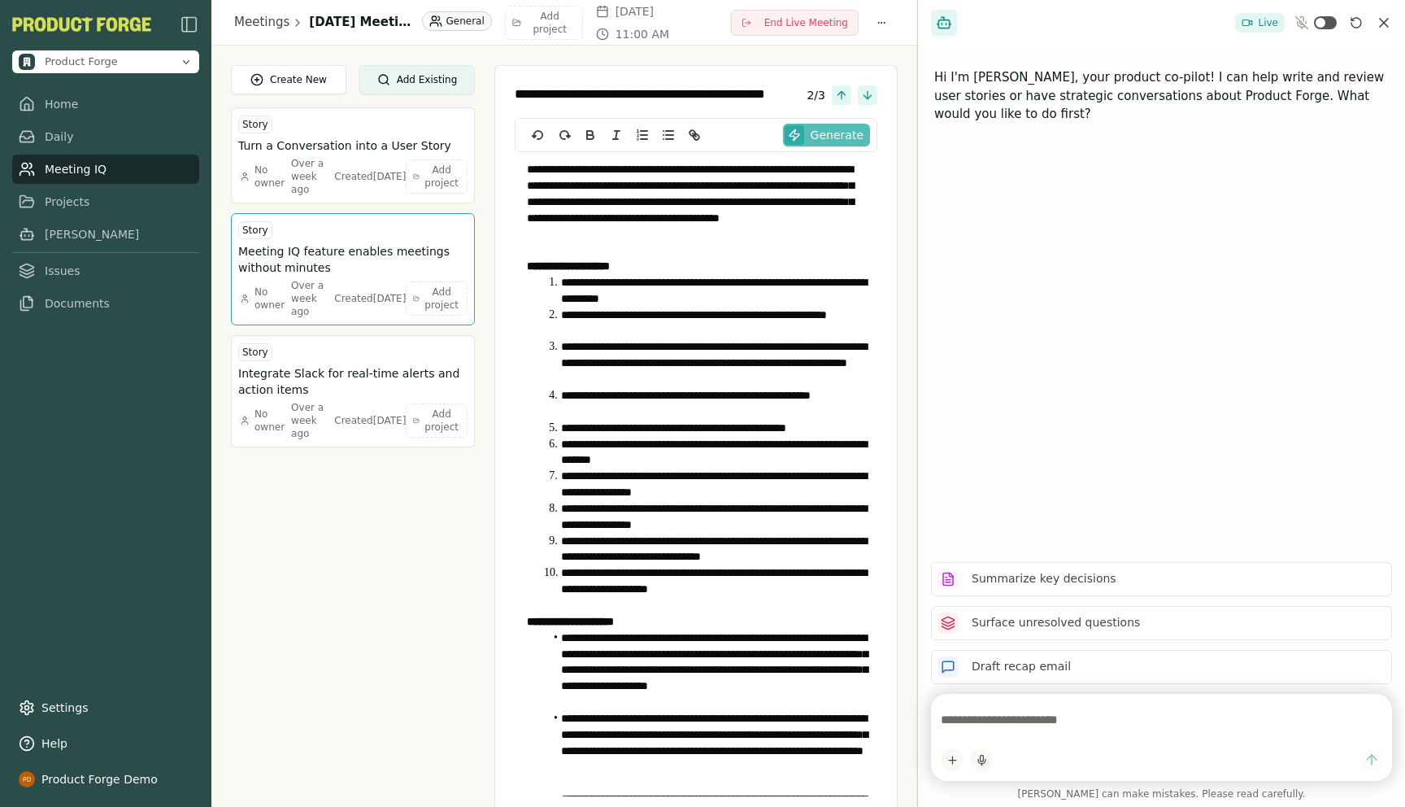
click at [833, 142] on span "Generate" at bounding box center [837, 135] width 53 height 16
click at [75, 202] on link "Projects" at bounding box center [105, 201] width 187 height 29
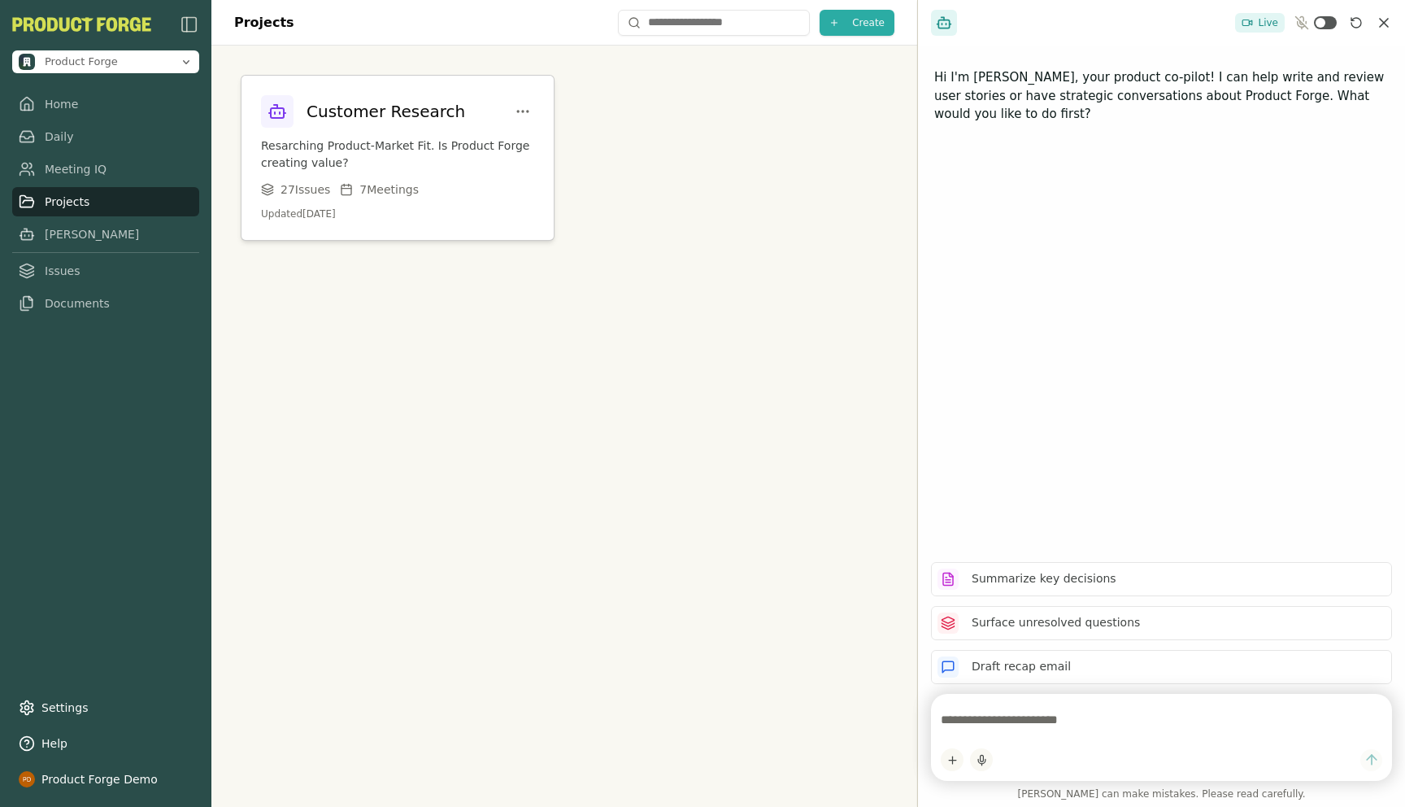
click at [412, 154] on p "Resarching Product-Market Fit. Is Product Forge creating value?" at bounding box center [397, 154] width 273 height 34
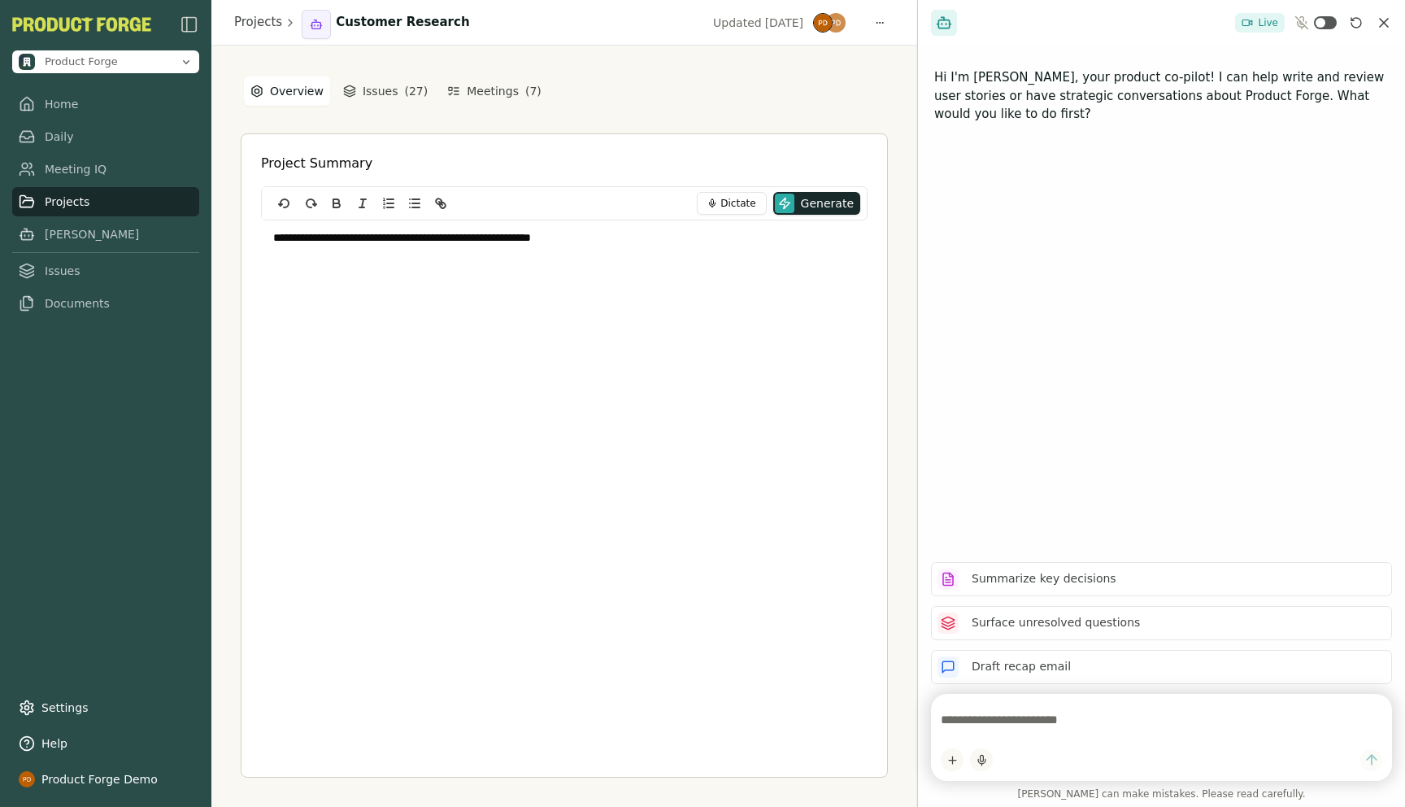
click at [405, 281] on div "**********" at bounding box center [564, 321] width 607 height 203
drag, startPoint x: 832, startPoint y: 80, endPoint x: 872, endPoint y: 108, distance: 49.2
click at [872, 108] on div "**********" at bounding box center [564, 426] width 647 height 703
click at [823, 89] on div "**********" at bounding box center [564, 426] width 647 height 703
